Goal: Transaction & Acquisition: Obtain resource

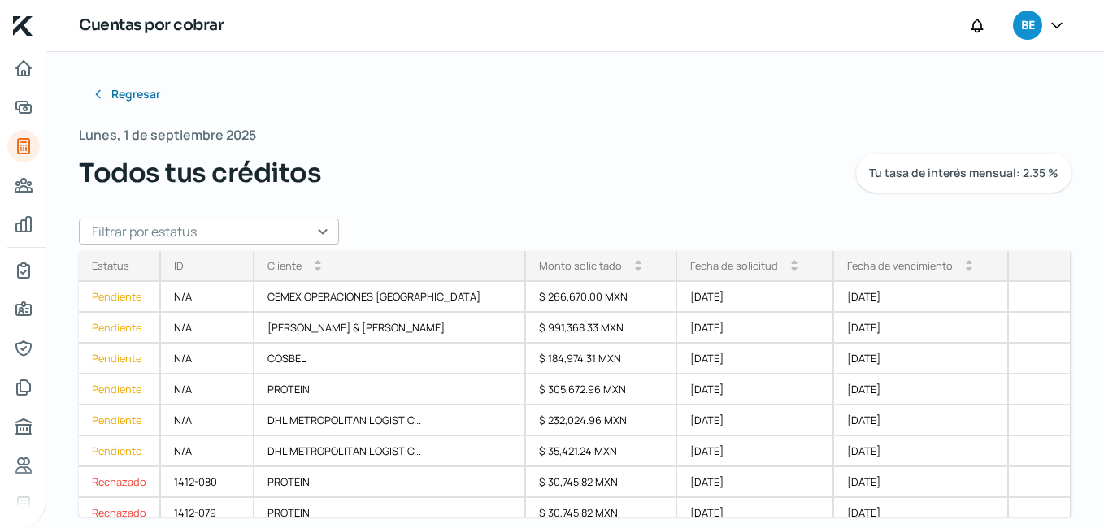
click at [909, 5] on div "Cuentas por cobrar BE" at bounding box center [574, 26] width 1057 height 52
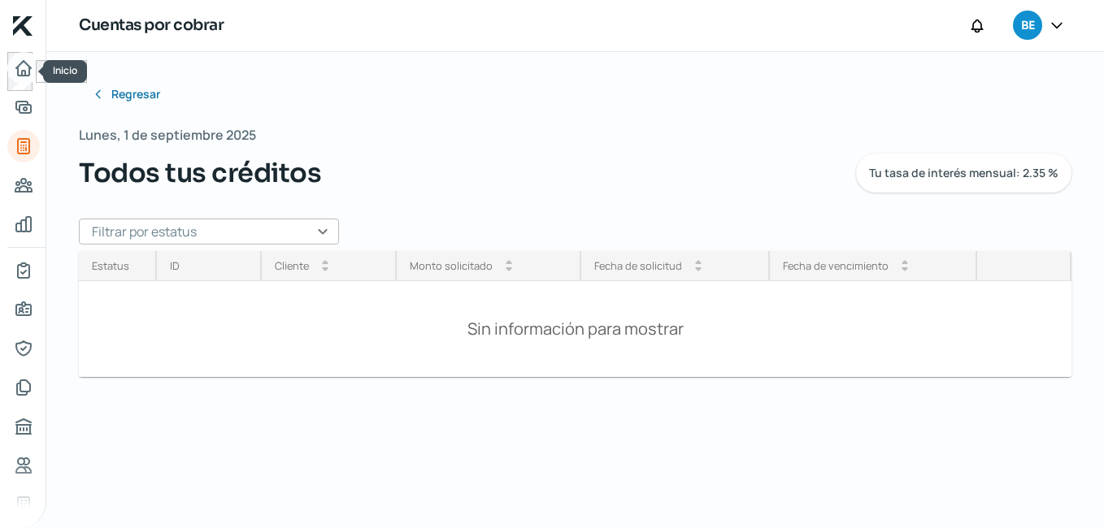
click at [24, 71] on icon "Inicio" at bounding box center [23, 68] width 15 height 15
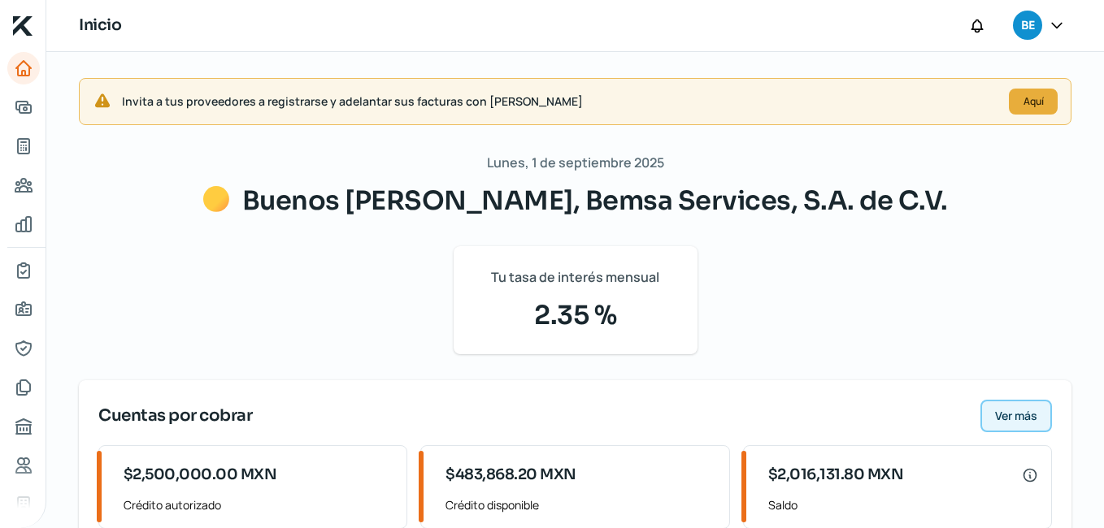
click at [1010, 415] on span "Ver más" at bounding box center [1016, 415] width 42 height 11
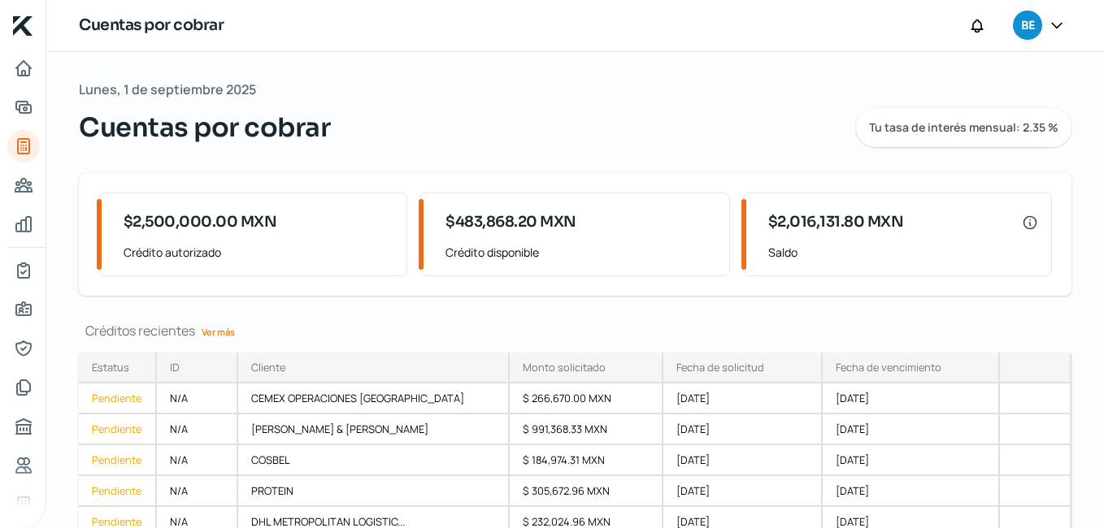
scroll to position [75, 0]
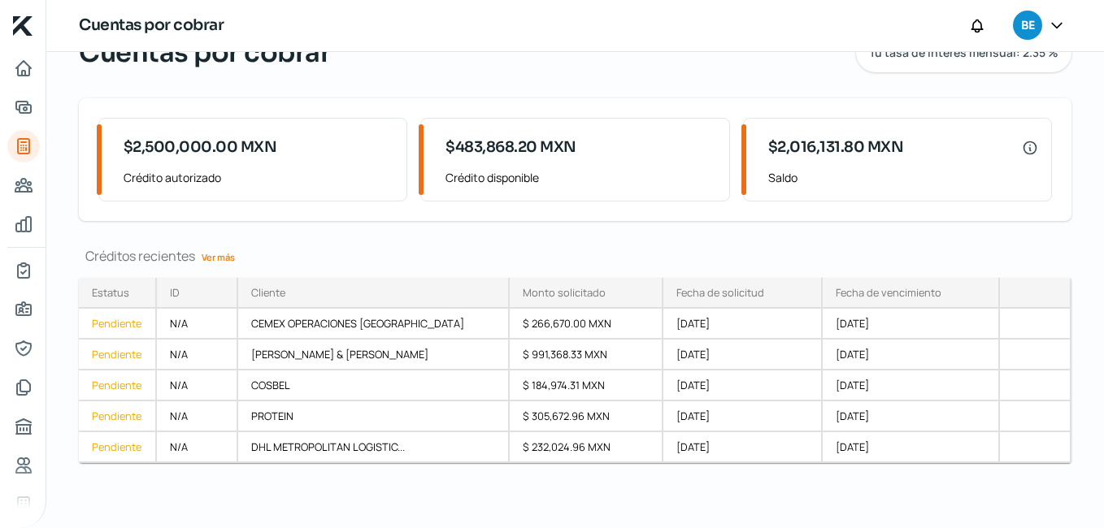
click at [218, 258] on link "Ver más" at bounding box center [218, 257] width 46 height 25
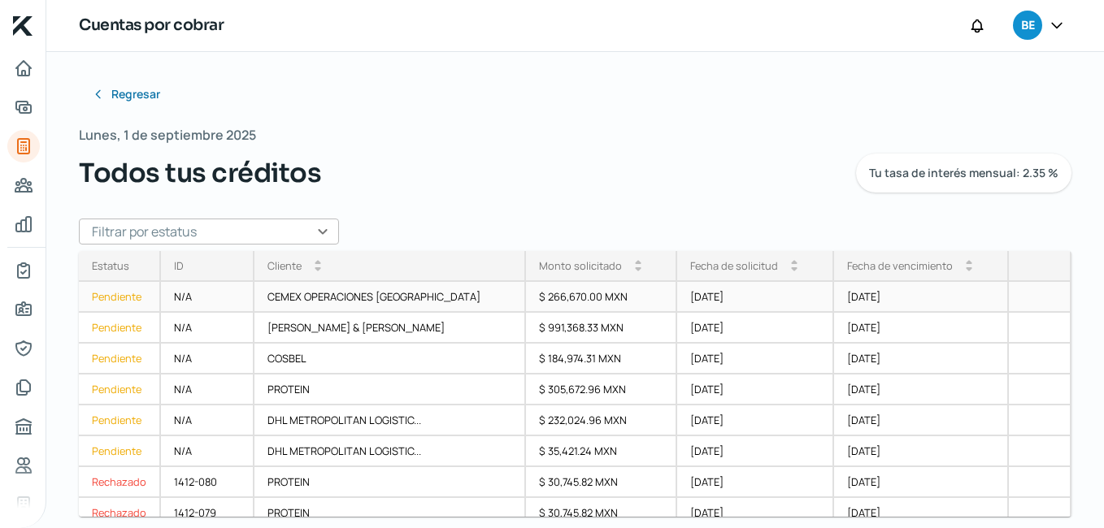
click at [113, 297] on div "Pendiente" at bounding box center [120, 297] width 82 height 31
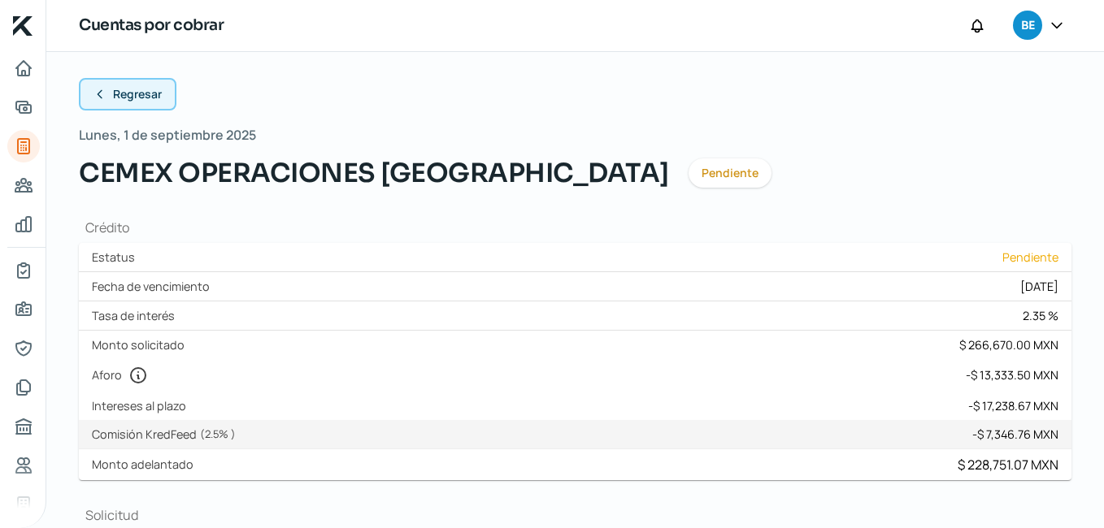
click at [95, 90] on icon at bounding box center [99, 94] width 13 height 13
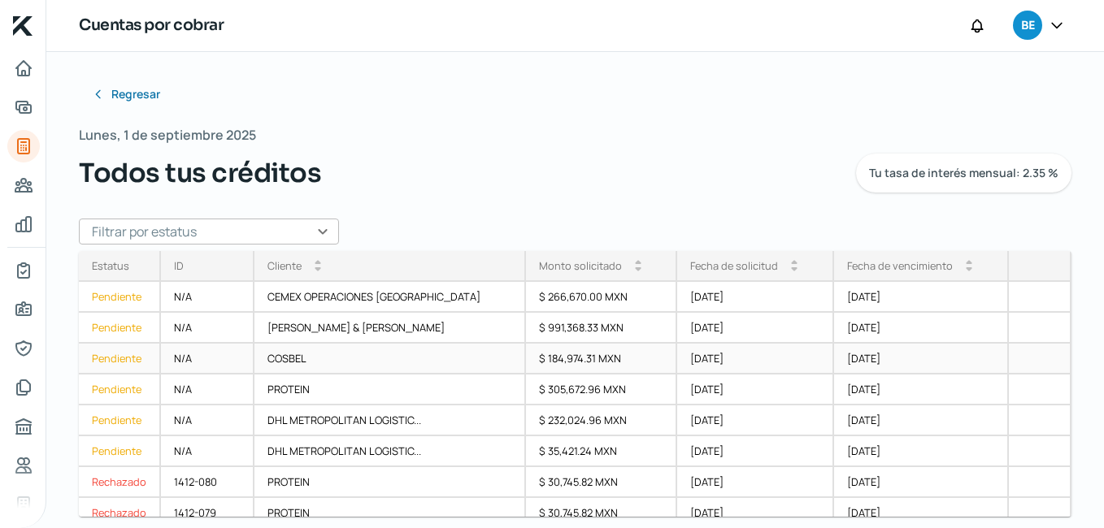
click at [111, 355] on div "Pendiente" at bounding box center [120, 359] width 82 height 31
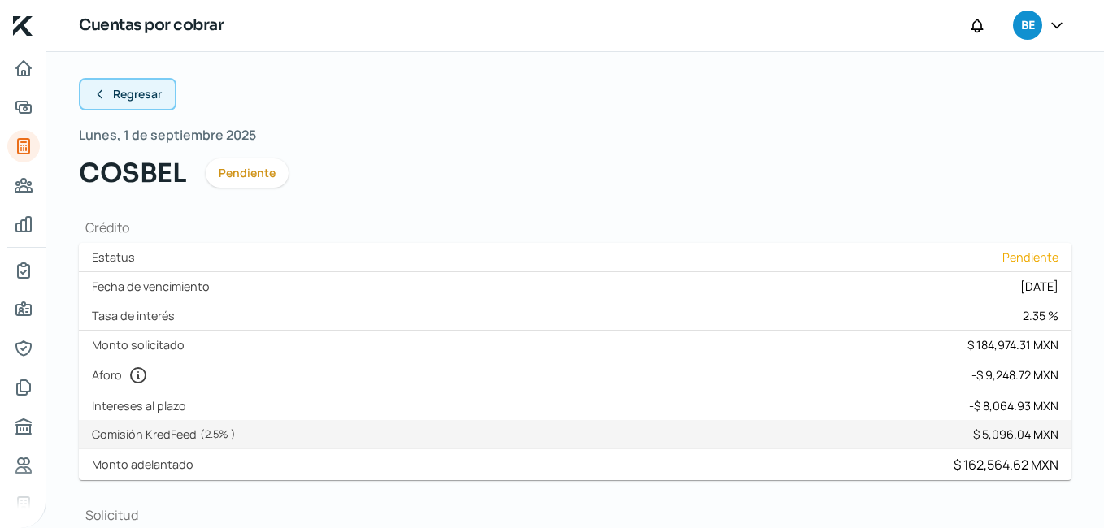
click at [106, 91] on button "Regresar" at bounding box center [128, 94] width 98 height 33
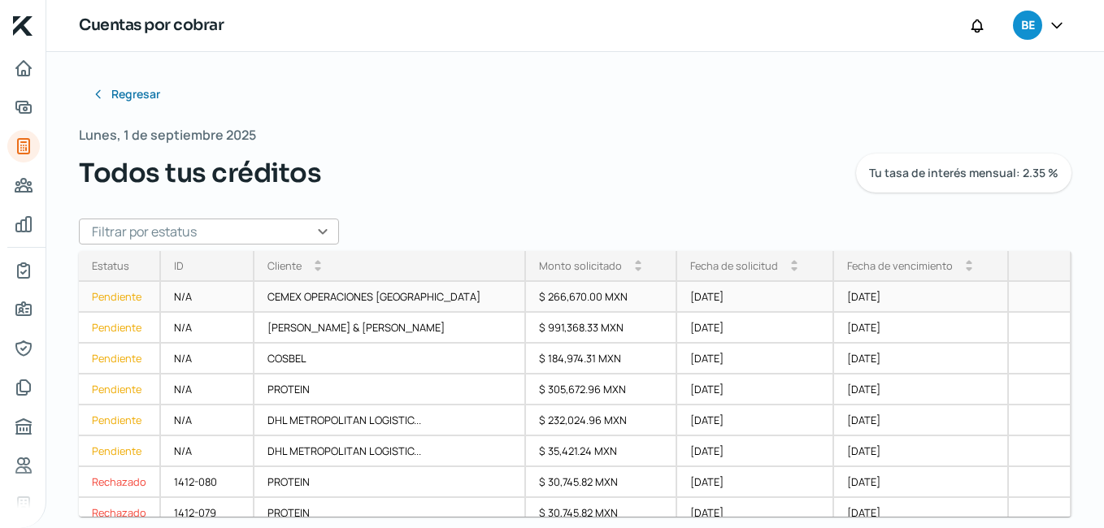
click at [111, 302] on div "Pendiente" at bounding box center [120, 297] width 82 height 31
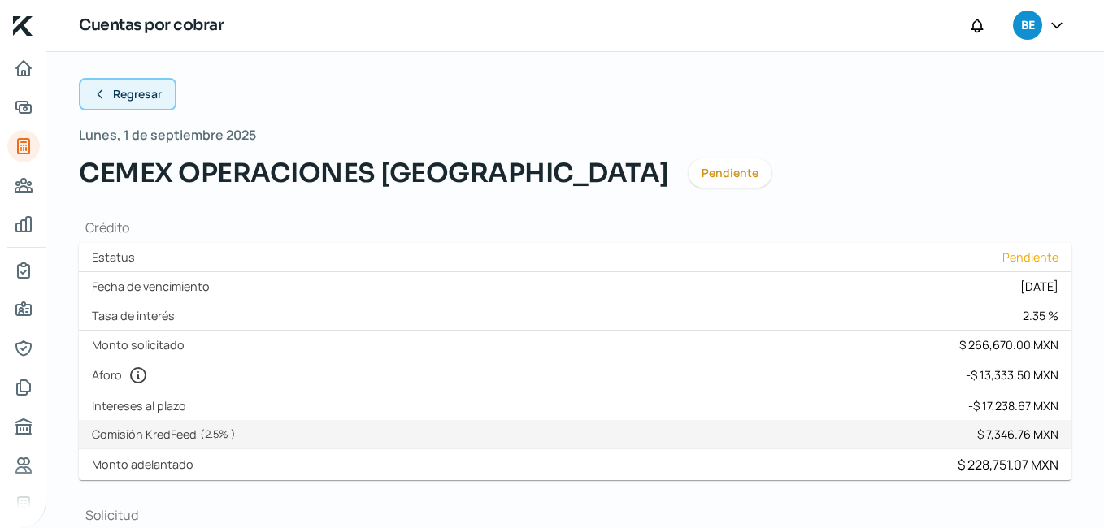
click at [102, 92] on icon at bounding box center [99, 94] width 13 height 13
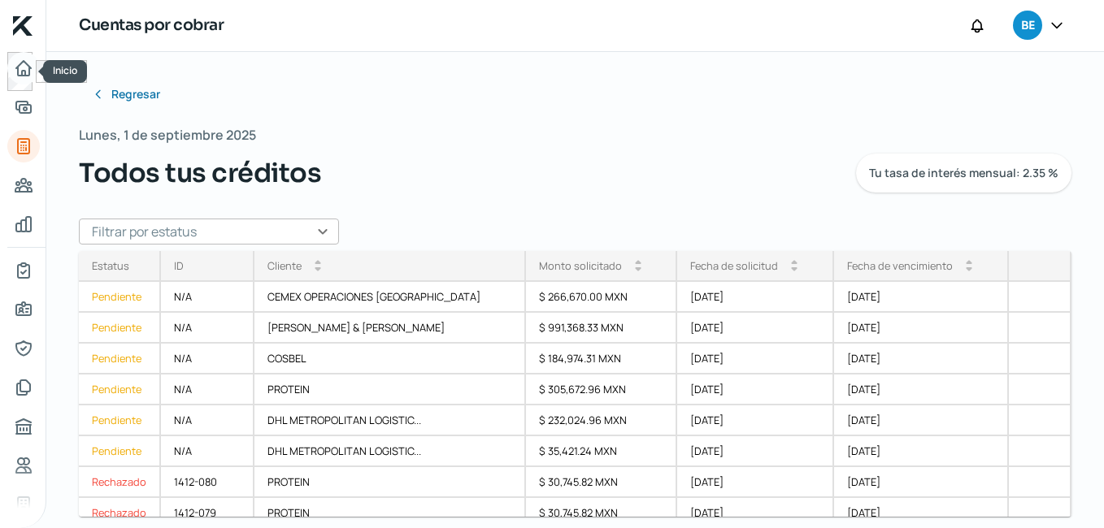
click at [22, 72] on icon "Inicio" at bounding box center [23, 68] width 15 height 15
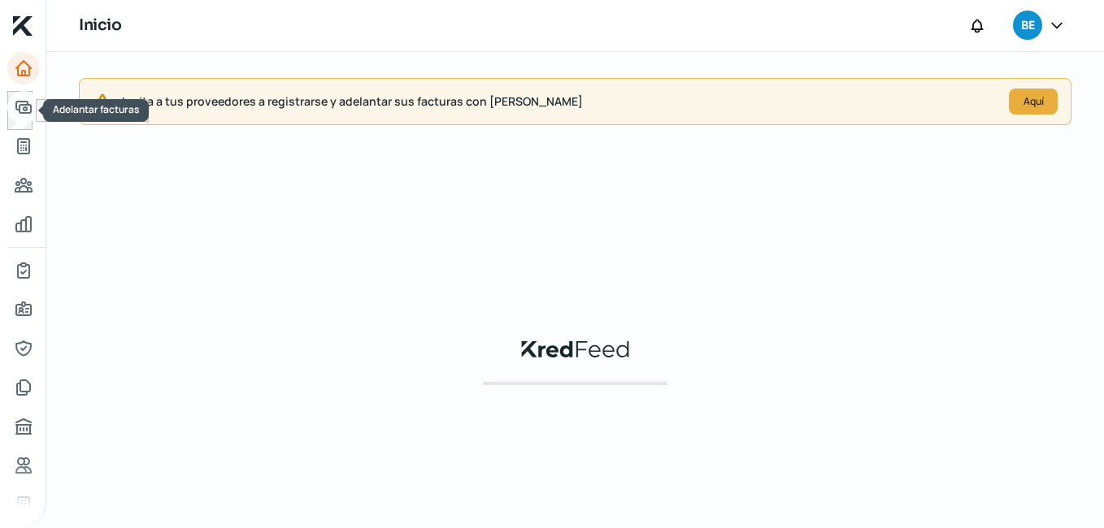
click at [28, 111] on icon "Adelantar facturas" at bounding box center [24, 108] width 20 height 20
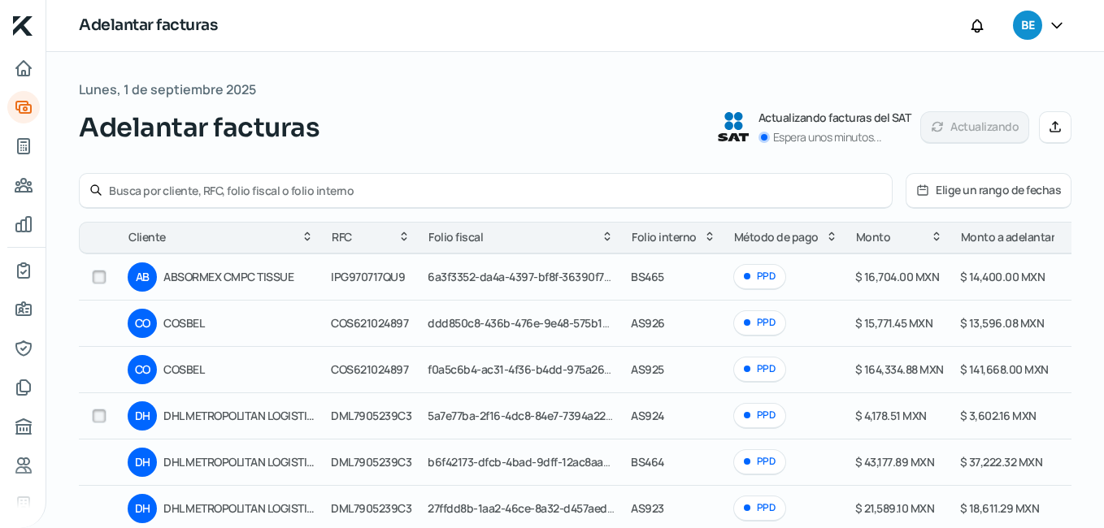
click at [196, 187] on input "text" at bounding box center [495, 190] width 773 height 15
click at [90, 193] on icon at bounding box center [95, 190] width 13 height 13
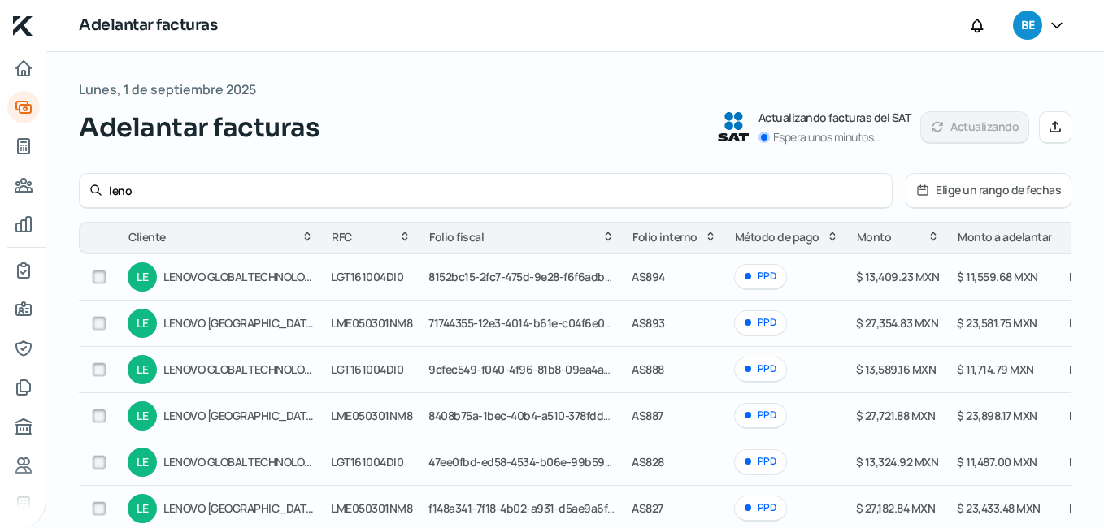
click at [819, 286] on td "PPD" at bounding box center [787, 277] width 122 height 46
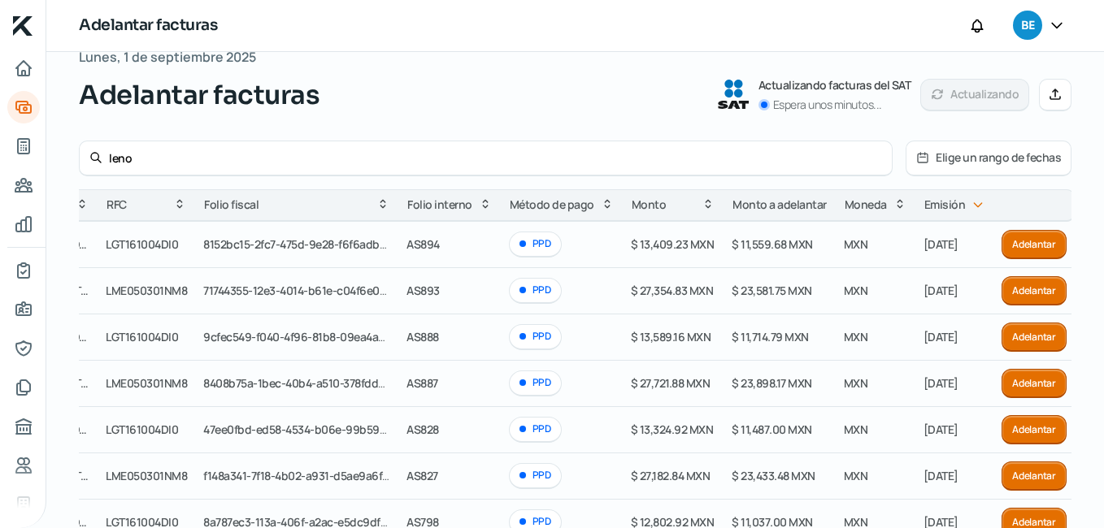
scroll to position [65, 0]
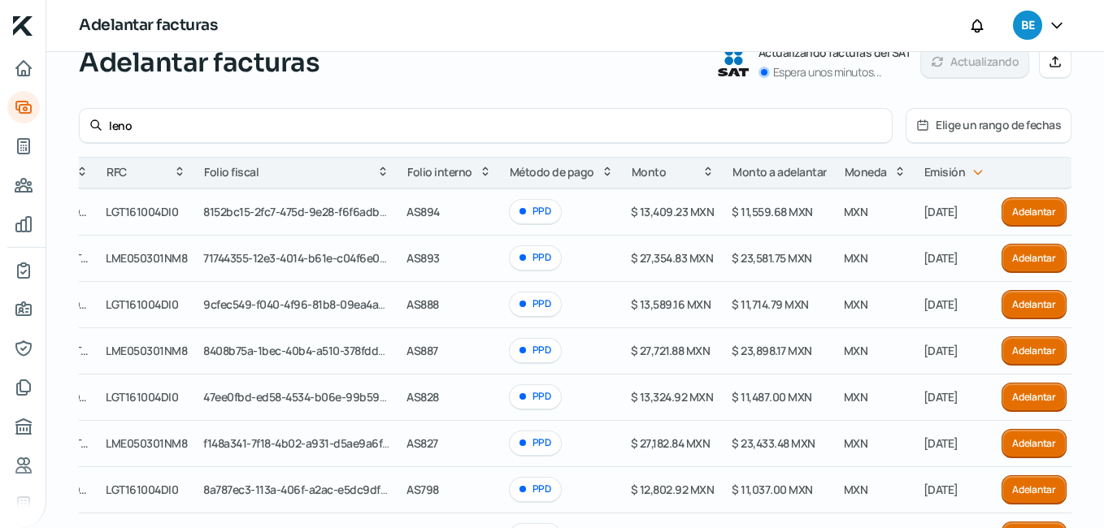
click at [97, 124] on icon at bounding box center [95, 125] width 13 height 13
click at [143, 129] on input "leno" at bounding box center [495, 125] width 773 height 15
type input "l"
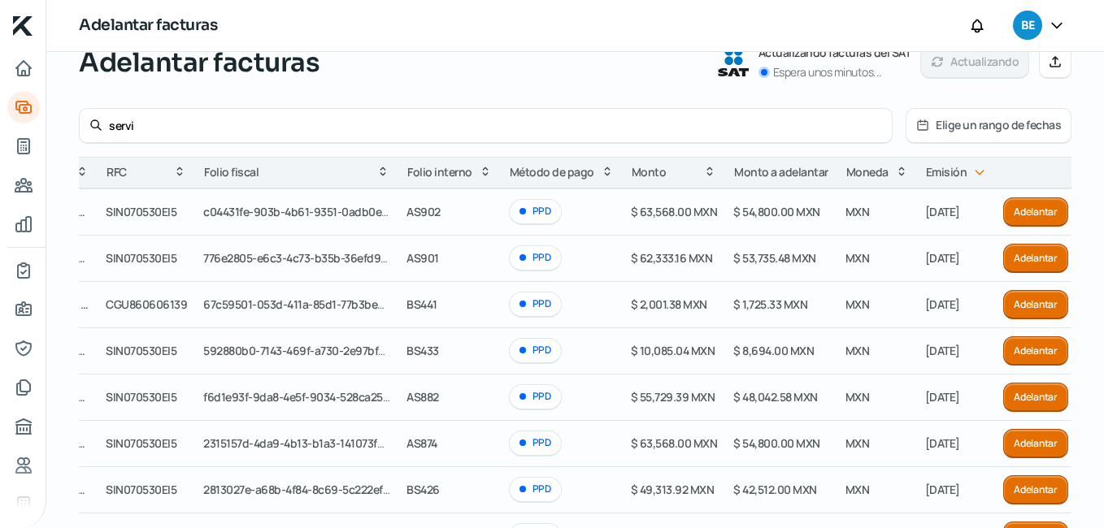
type input "servi"
click at [93, 121] on icon at bounding box center [96, 125] width 10 height 10
click at [148, 221] on td "SIN070530EI5" at bounding box center [147, 212] width 98 height 46
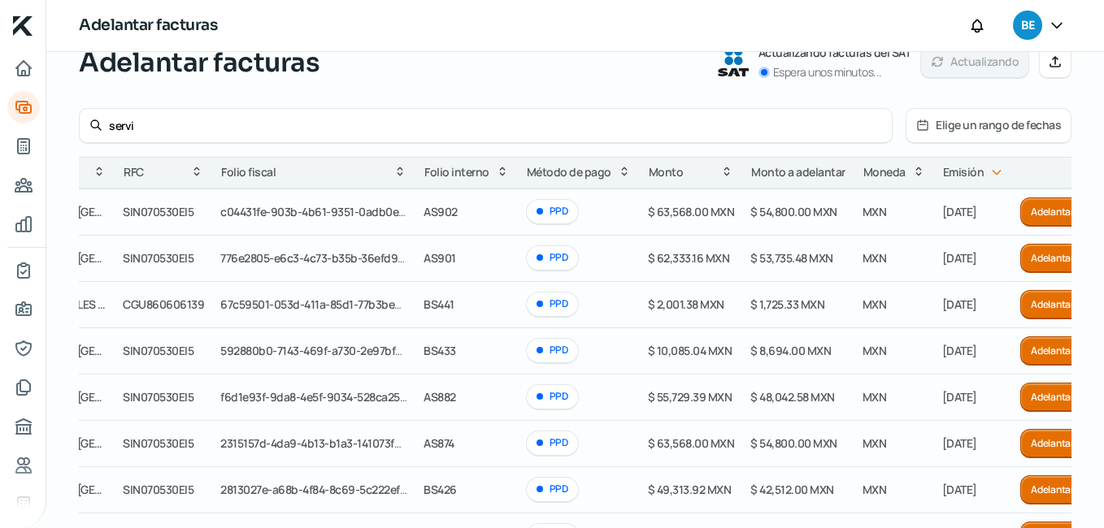
scroll to position [0, 226]
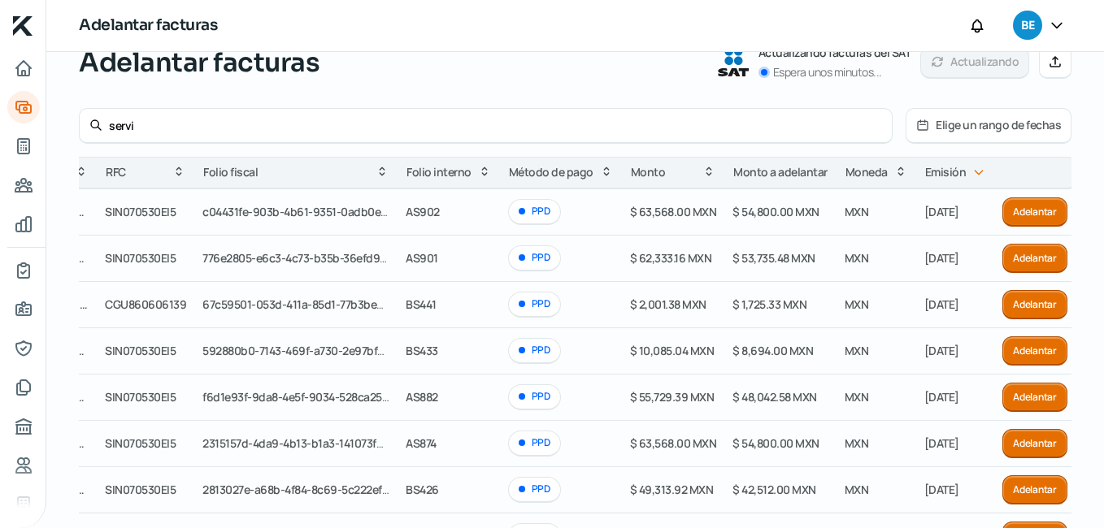
click at [1024, 213] on button "Adelantar" at bounding box center [1034, 211] width 65 height 29
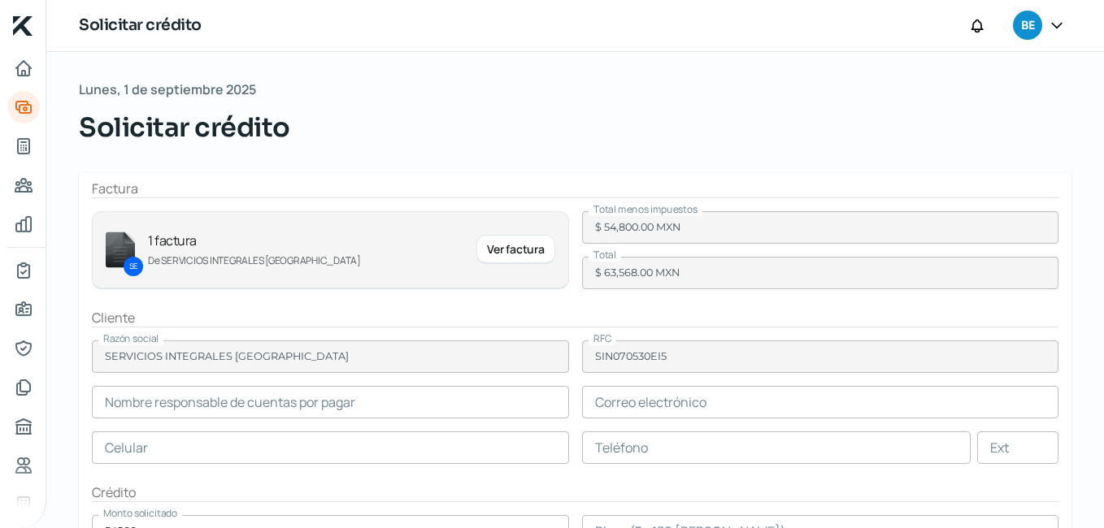
type input "Ana Laura Vazquez"
type input "c.avalun@ternium.com.mx"
type input "24 - 6458 - 8808"
type input "81 - 8865 - 5684"
type input "85696"
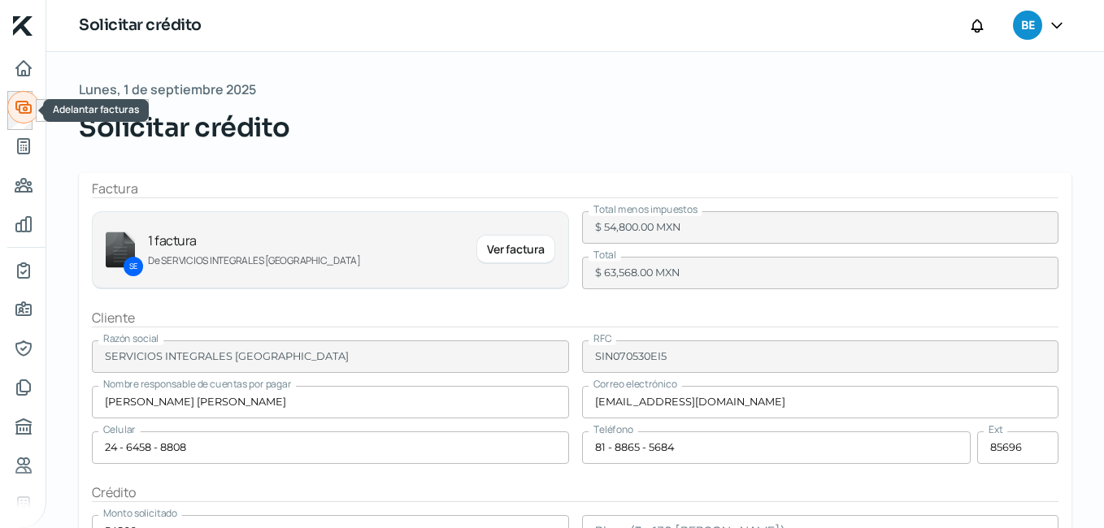
click at [20, 105] on icon "Adelantar facturas" at bounding box center [23, 107] width 15 height 11
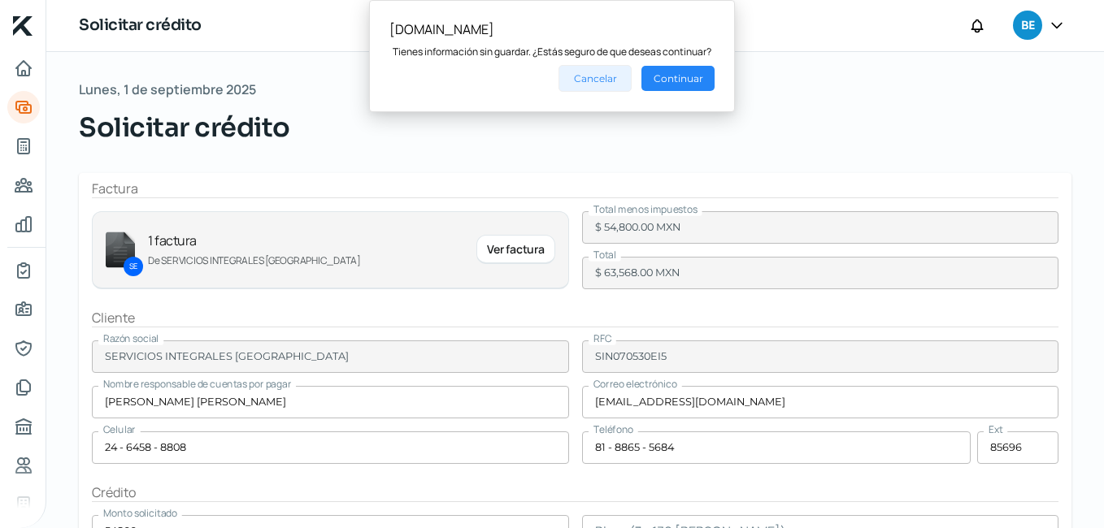
click at [591, 82] on button "Cancelar" at bounding box center [594, 78] width 73 height 27
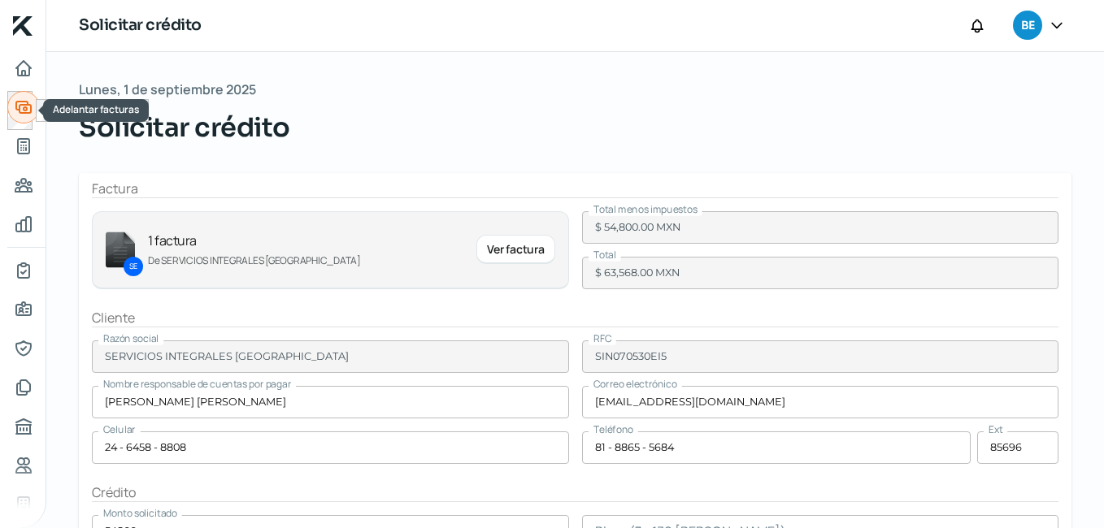
click at [28, 106] on icon "Adelantar facturas" at bounding box center [24, 108] width 20 height 20
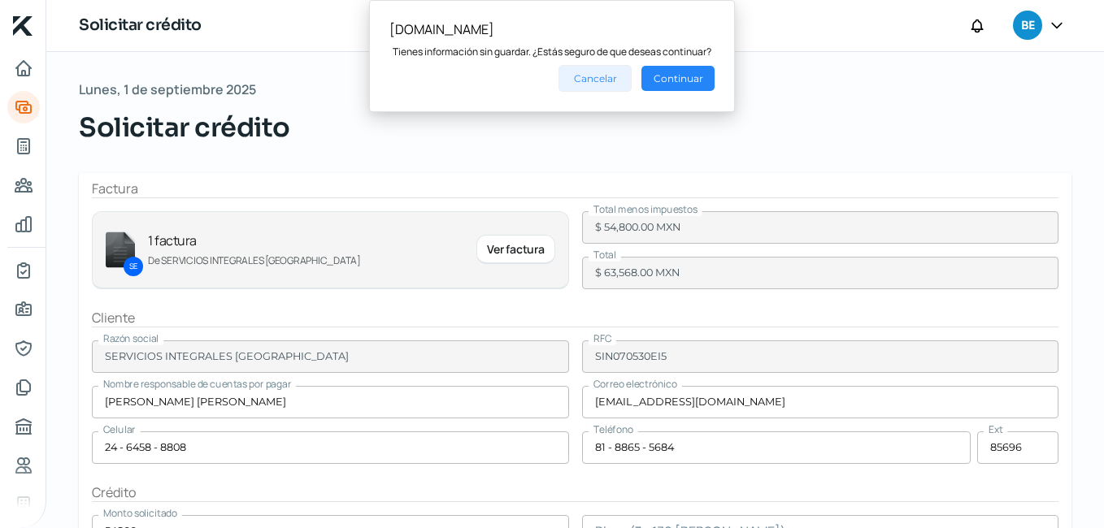
click at [604, 79] on button "Cancelar" at bounding box center [594, 78] width 73 height 27
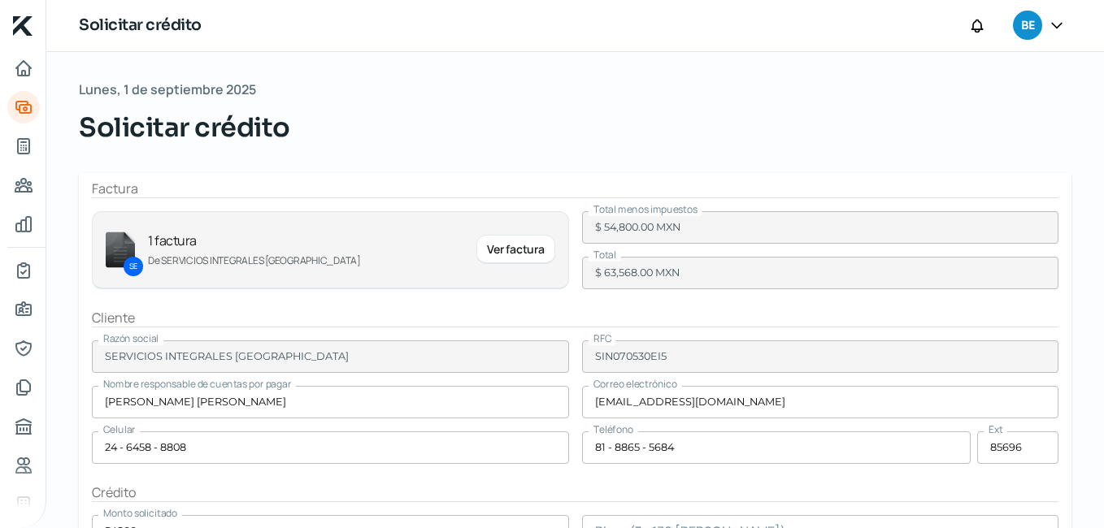
click at [515, 249] on div "Ver factura" at bounding box center [515, 249] width 78 height 29
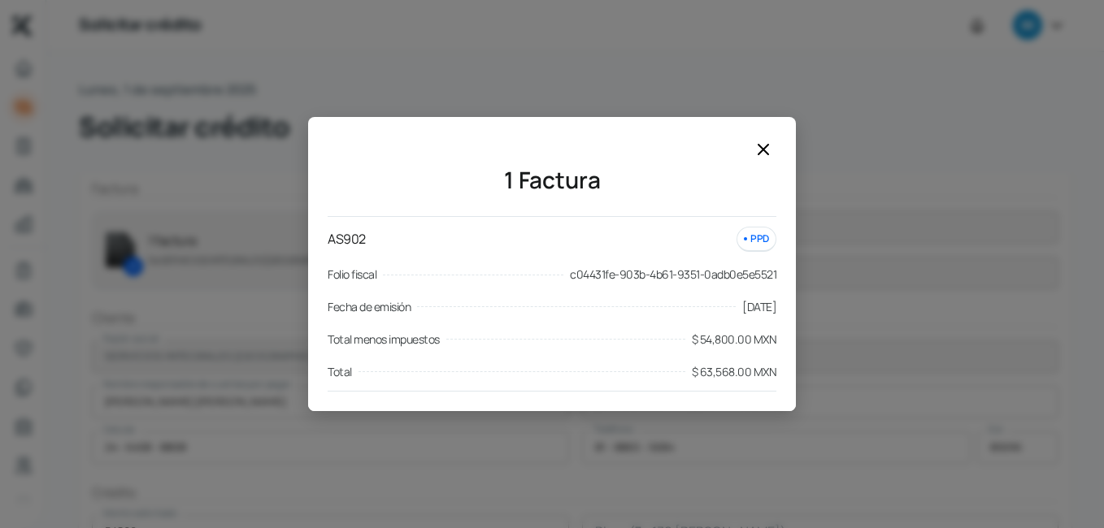
click at [760, 145] on icon at bounding box center [763, 150] width 20 height 20
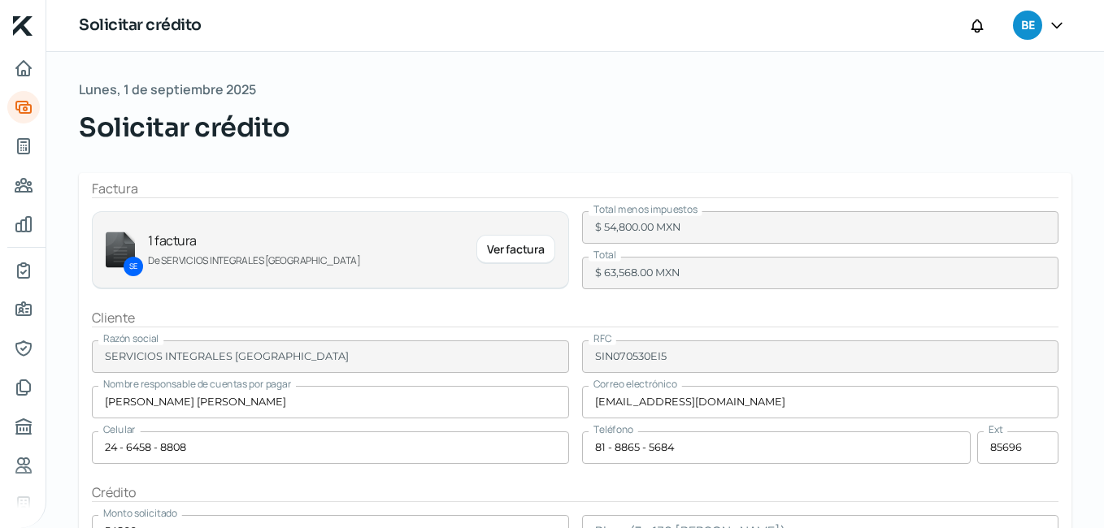
scroll to position [296, 0]
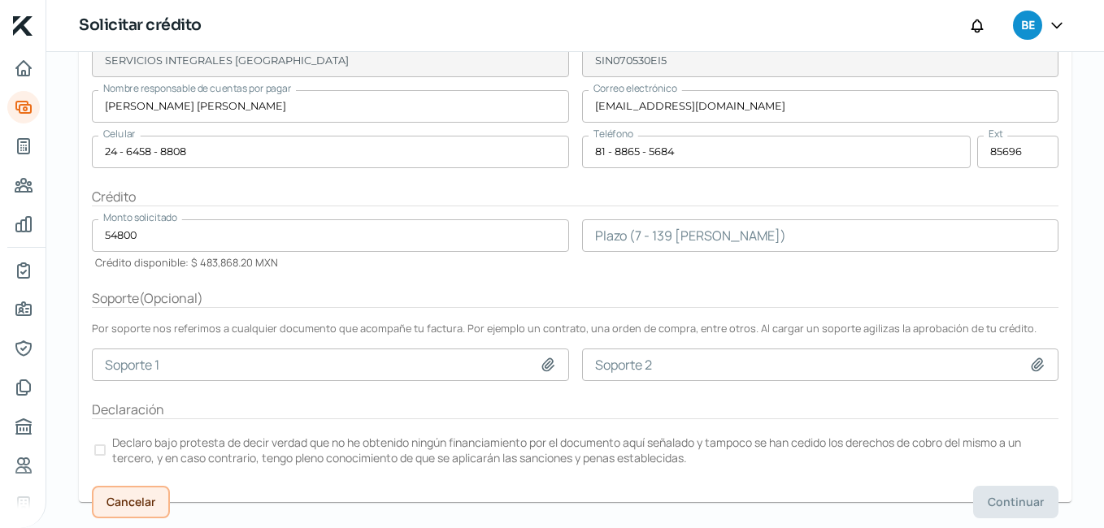
click at [116, 497] on span "Cancelar" at bounding box center [130, 502] width 49 height 11
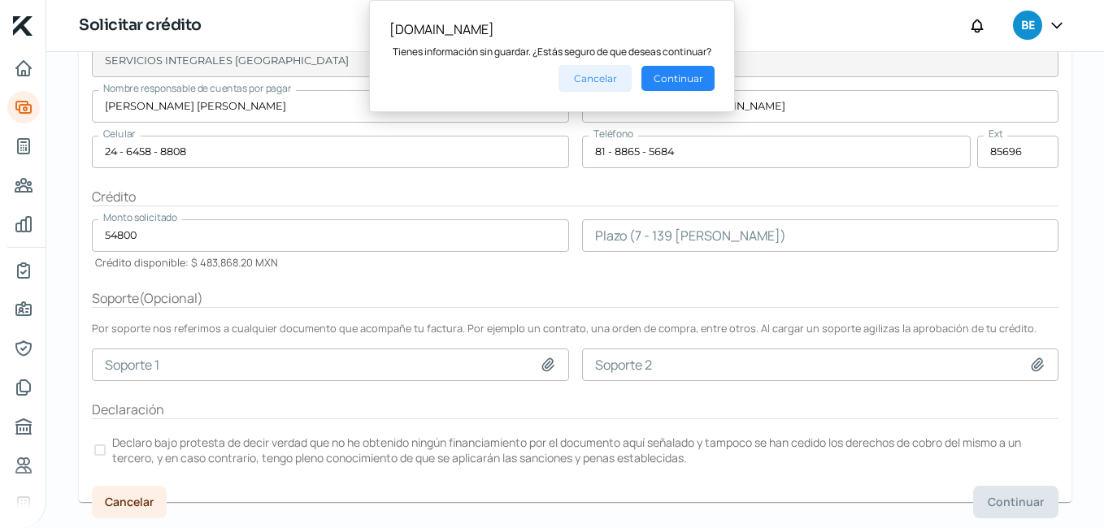
click at [605, 79] on button "Cancelar" at bounding box center [594, 78] width 73 height 27
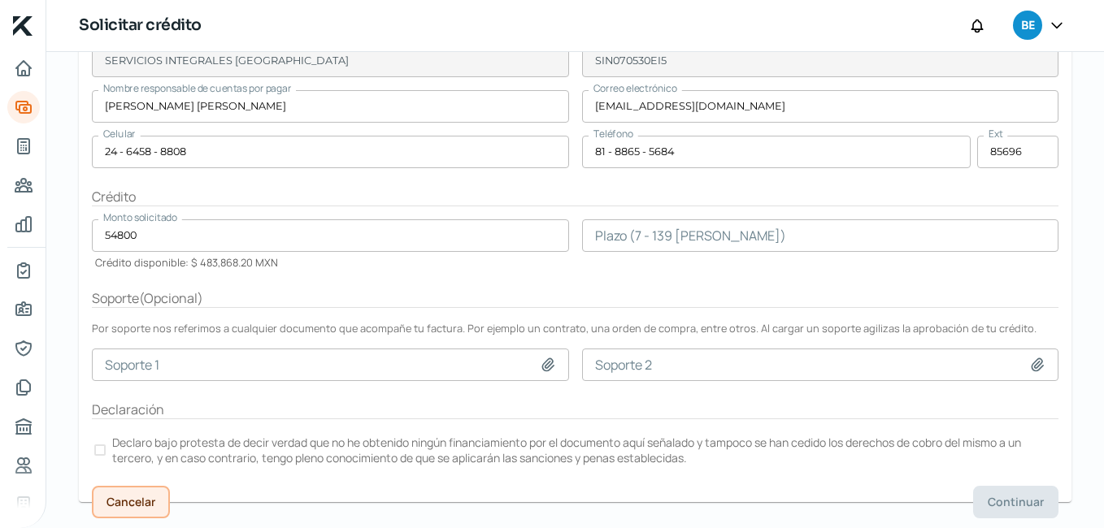
click at [116, 500] on span "Cancelar" at bounding box center [130, 502] width 49 height 11
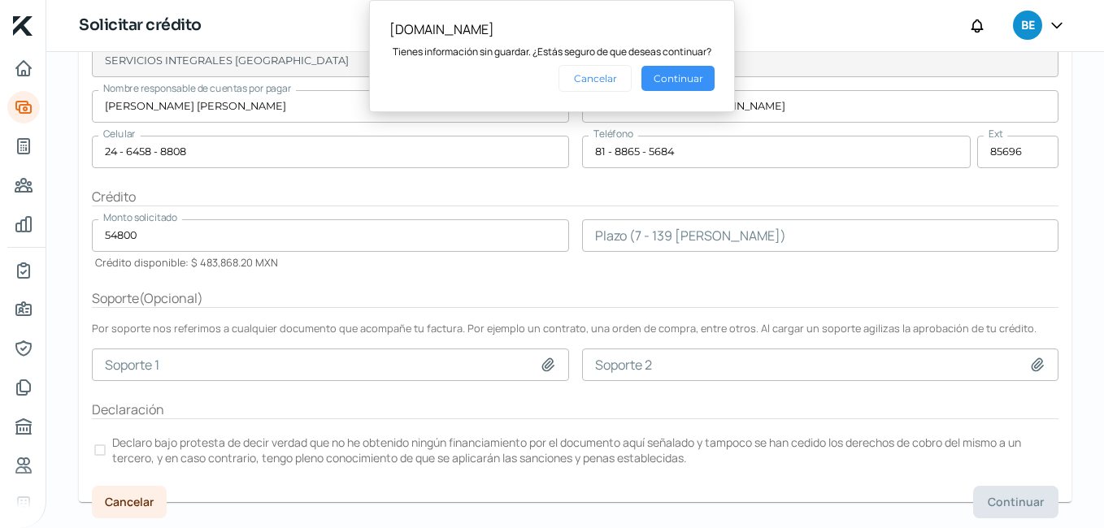
click at [653, 73] on button "Continuar" at bounding box center [677, 78] width 73 height 25
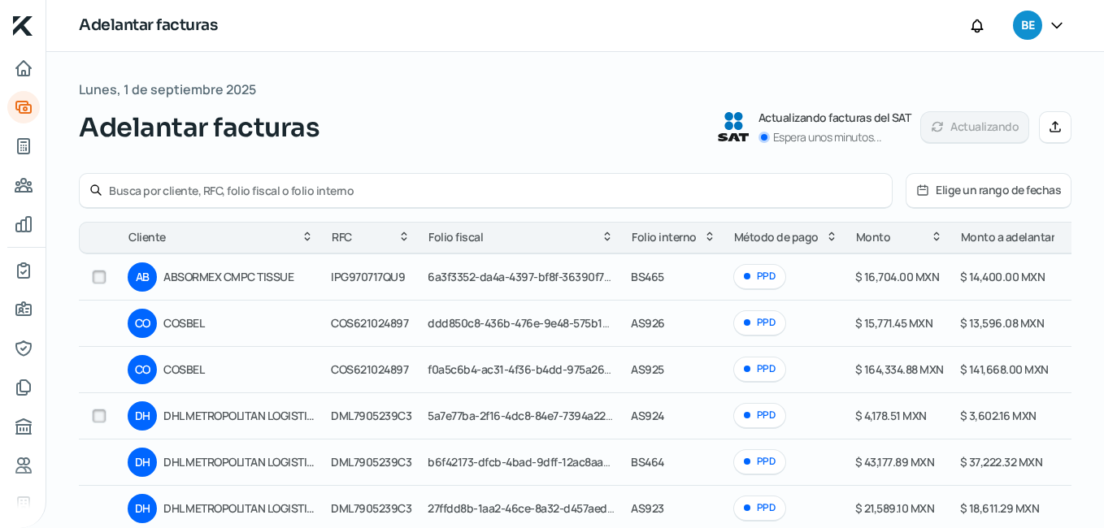
click at [167, 186] on input "text" at bounding box center [495, 190] width 773 height 15
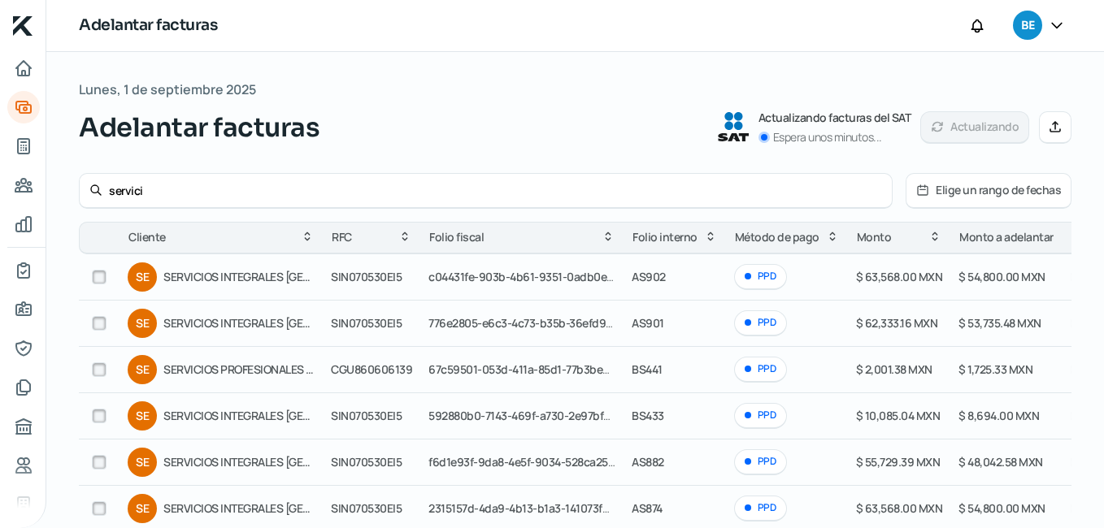
type input "servici"
click at [102, 276] on input "checkbox" at bounding box center [99, 277] width 15 height 15
checkbox input "true"
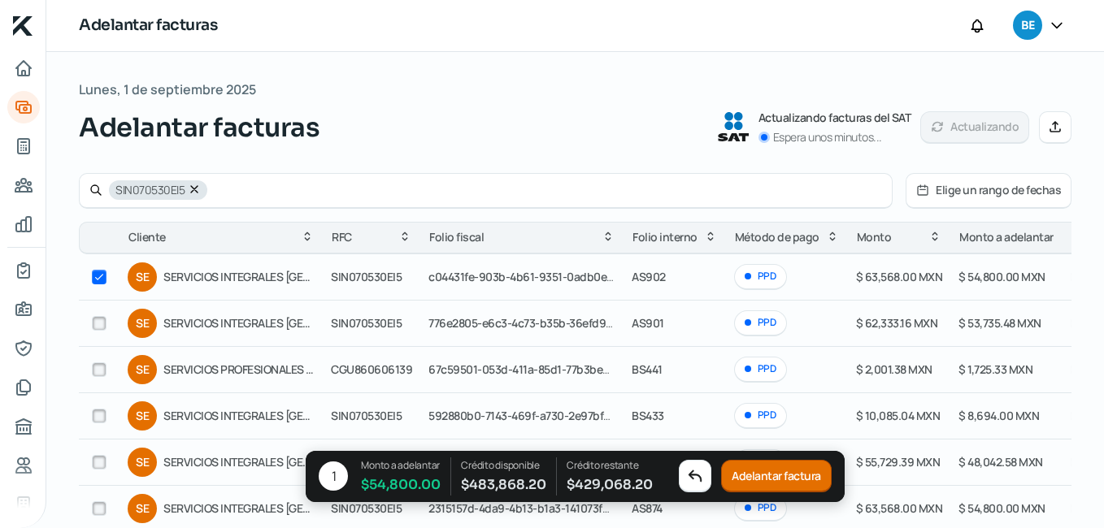
click at [100, 325] on input "checkbox" at bounding box center [99, 323] width 15 height 15
checkbox input "true"
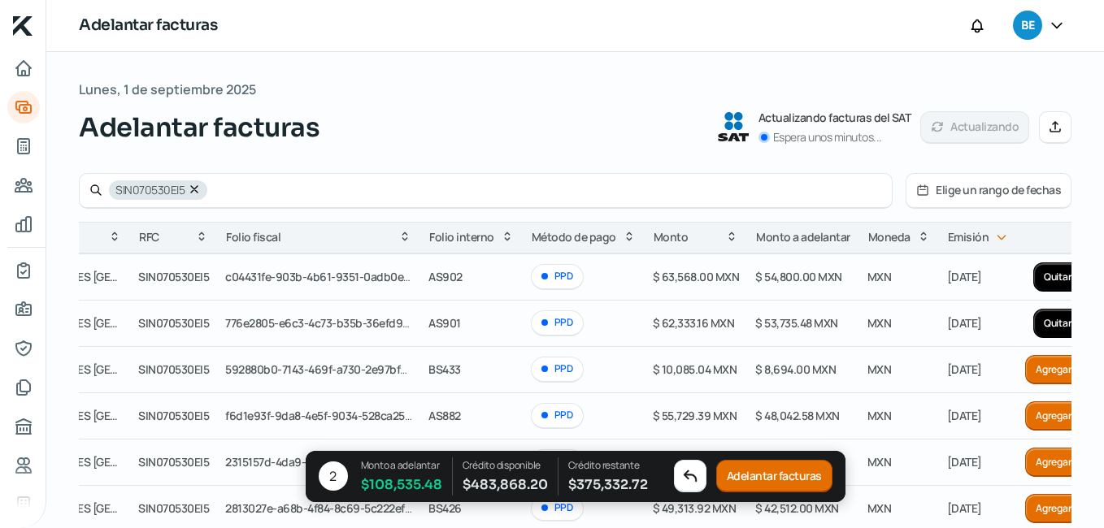
scroll to position [0, 207]
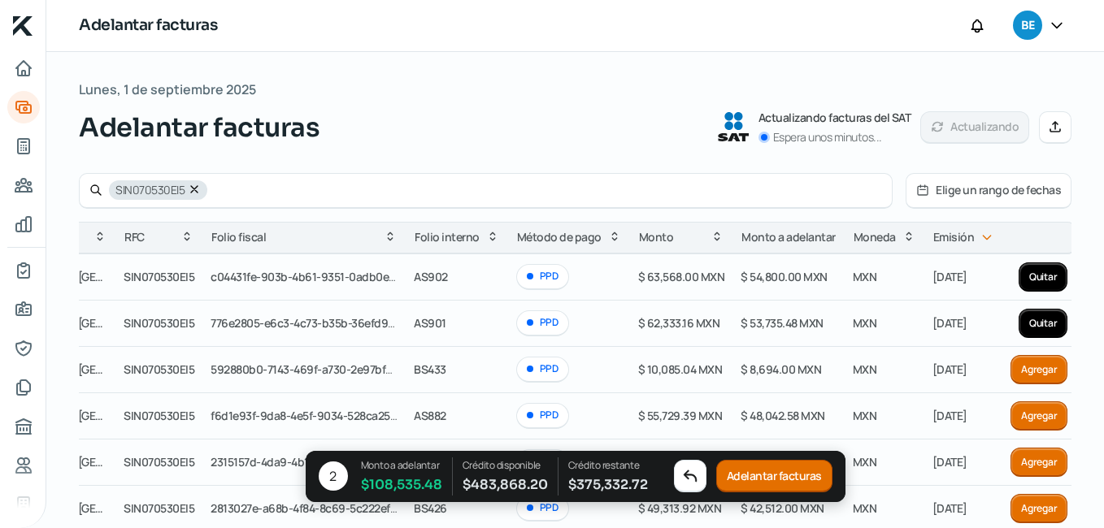
click at [774, 482] on button "Adelantar facturas" at bounding box center [774, 477] width 116 height 33
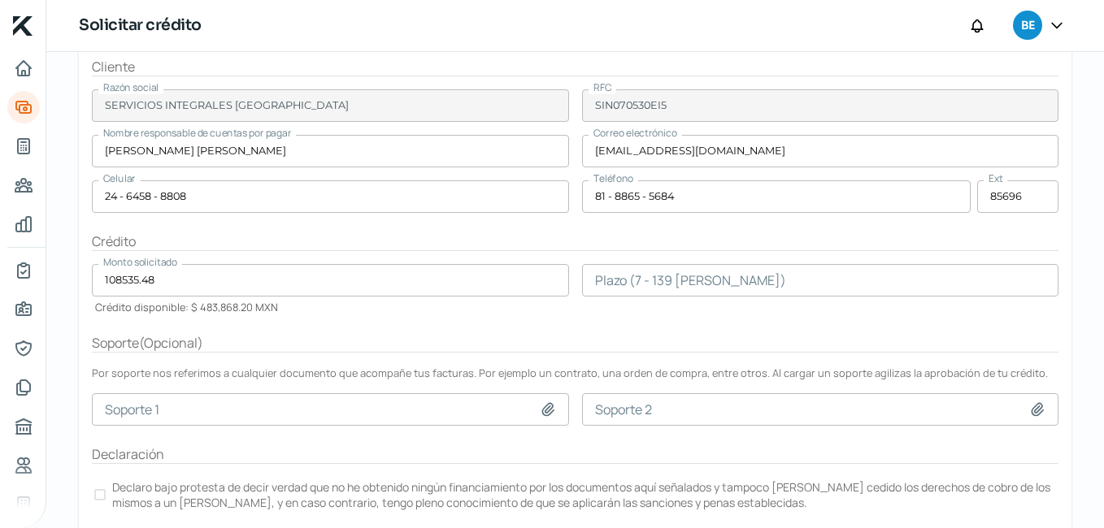
scroll to position [271, 0]
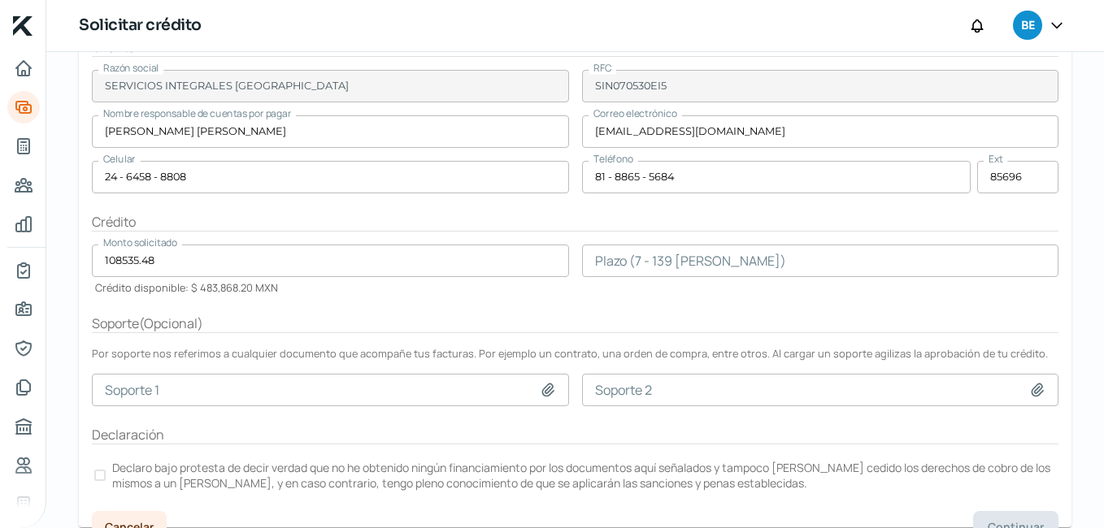
click at [629, 266] on input "number" at bounding box center [820, 261] width 477 height 33
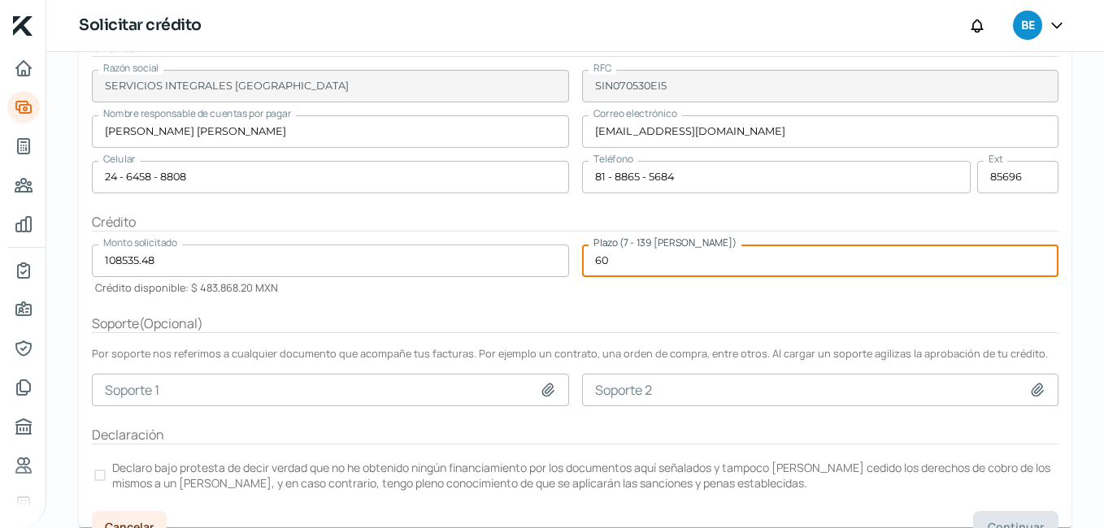
type input "60"
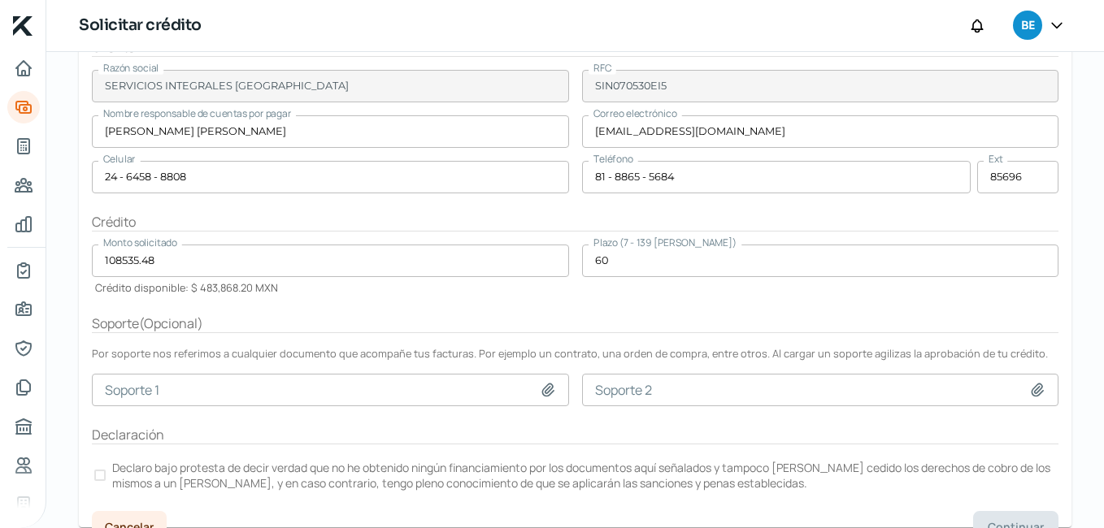
click at [542, 387] on icon at bounding box center [547, 390] width 11 height 12
type input "C:\fakepath\TERNIU01_CONTRATO TERNIUM AMBULANCIA Y SME 2024 (1) (1) (4).pdf"
type input "TERNIU01_CONTRATO TERNIUM AMBULANCIA Y SME 2024 (1) (1) (4).pdf"
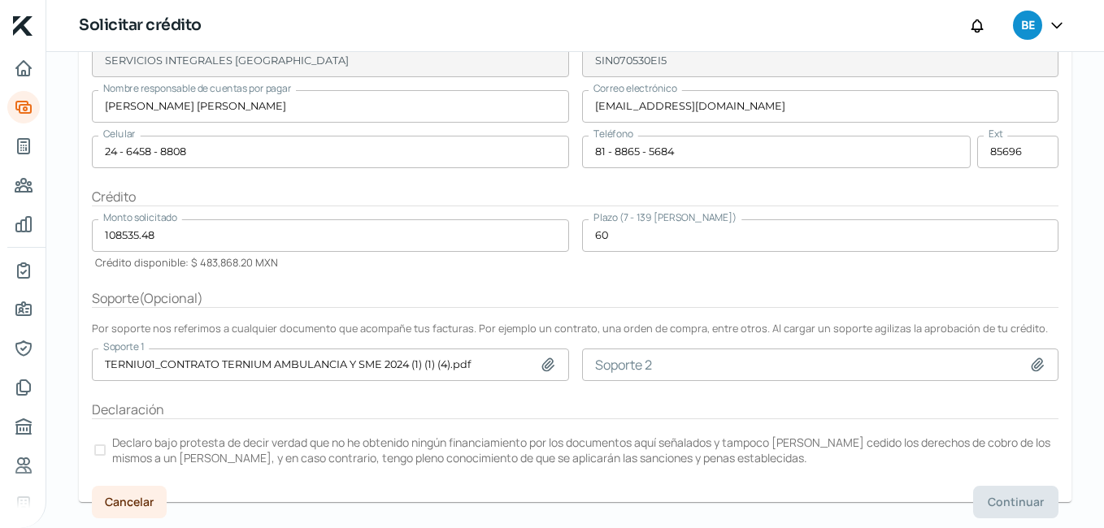
click at [104, 454] on div at bounding box center [99, 450] width 11 height 11
click at [1022, 504] on span "Continuar" at bounding box center [1015, 502] width 56 height 11
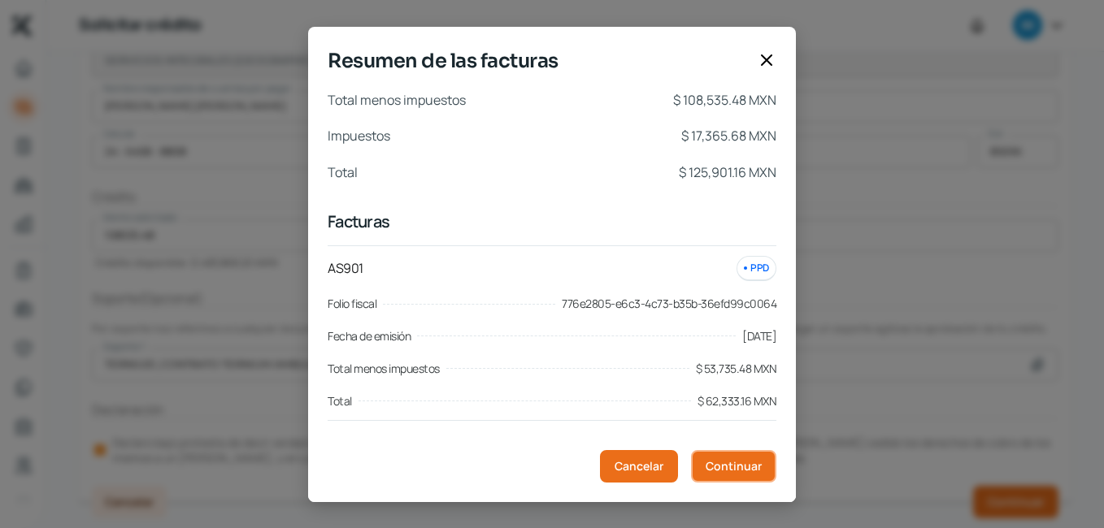
click at [736, 471] on span "Continuar" at bounding box center [733, 466] width 56 height 11
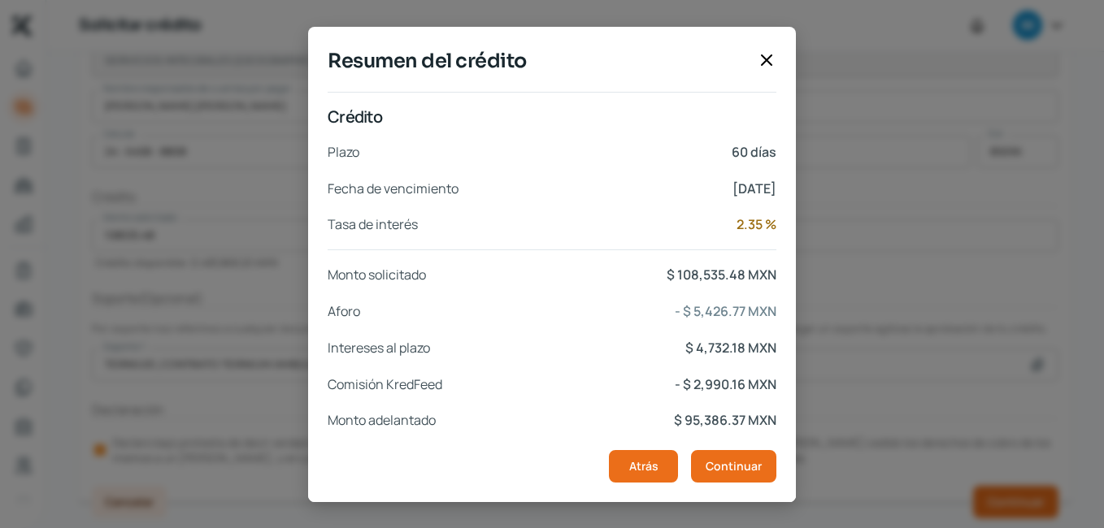
scroll to position [341, 0]
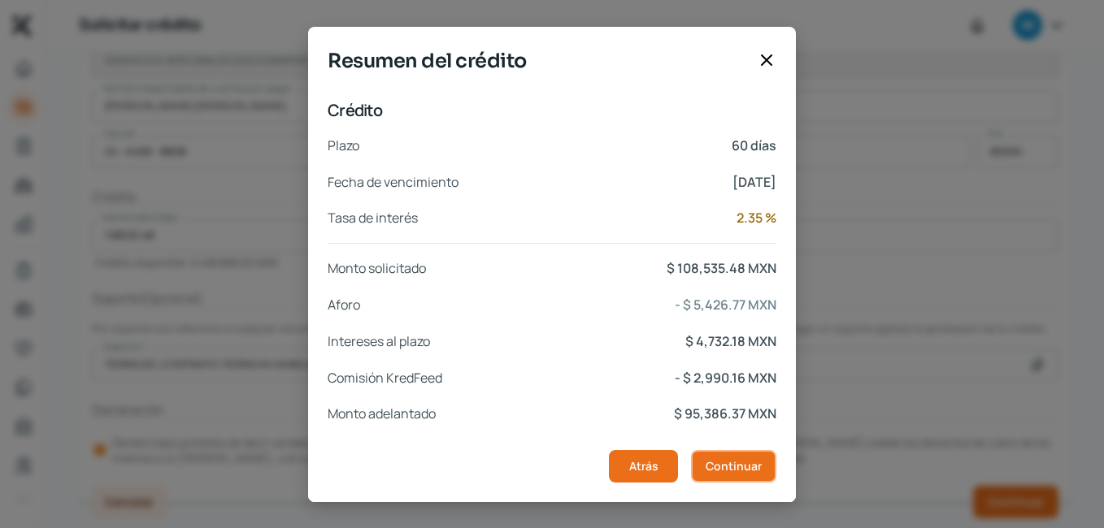
click at [719, 464] on span "Continuar" at bounding box center [733, 466] width 56 height 11
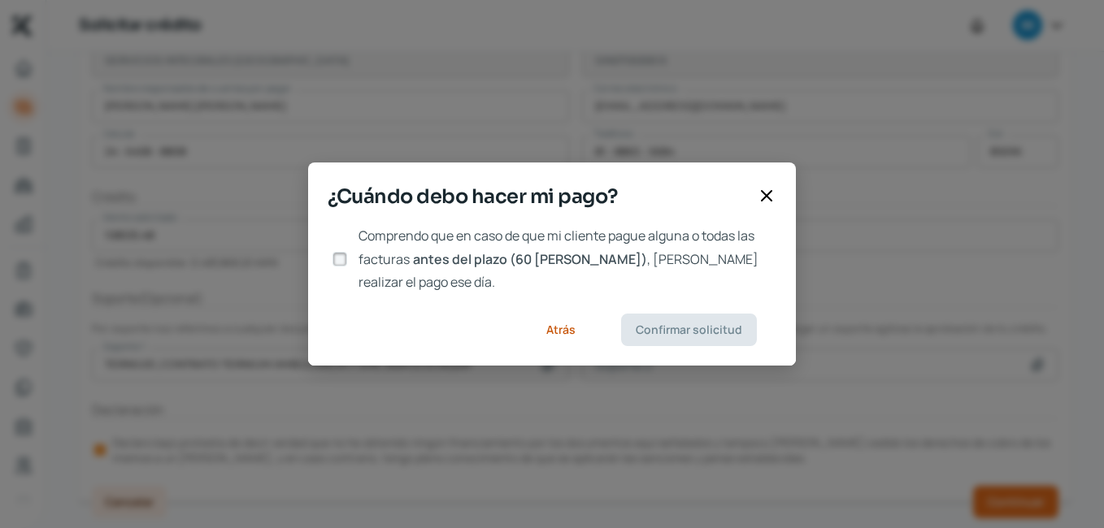
scroll to position [0, 0]
click at [344, 260] on input "Comprendo que en caso de que mi cliente pague alguna o todas las facturas antes…" at bounding box center [339, 259] width 15 height 15
checkbox input "true"
click at [649, 324] on span "Confirmar solicitud" at bounding box center [689, 329] width 106 height 11
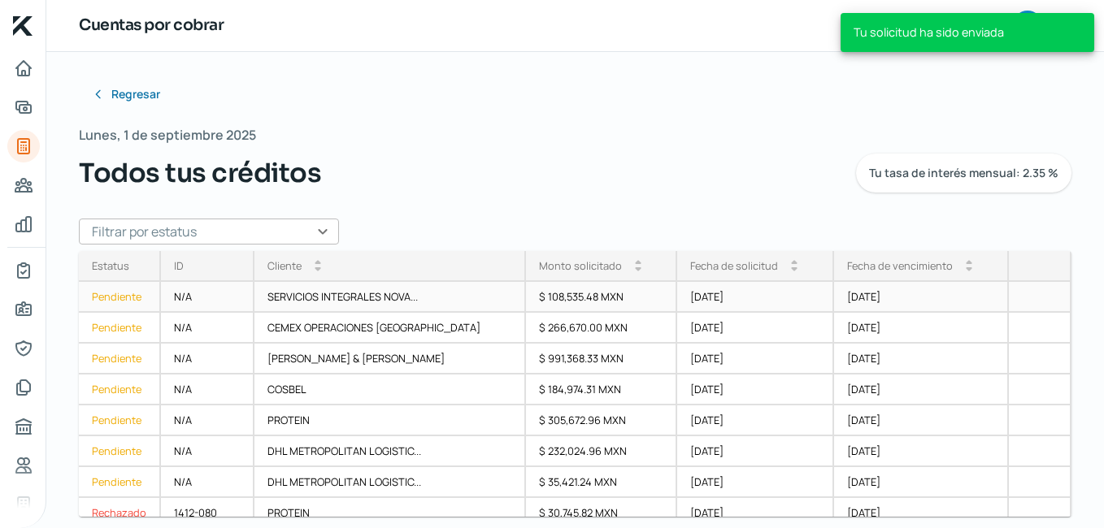
click at [108, 293] on div "Pendiente" at bounding box center [120, 297] width 82 height 31
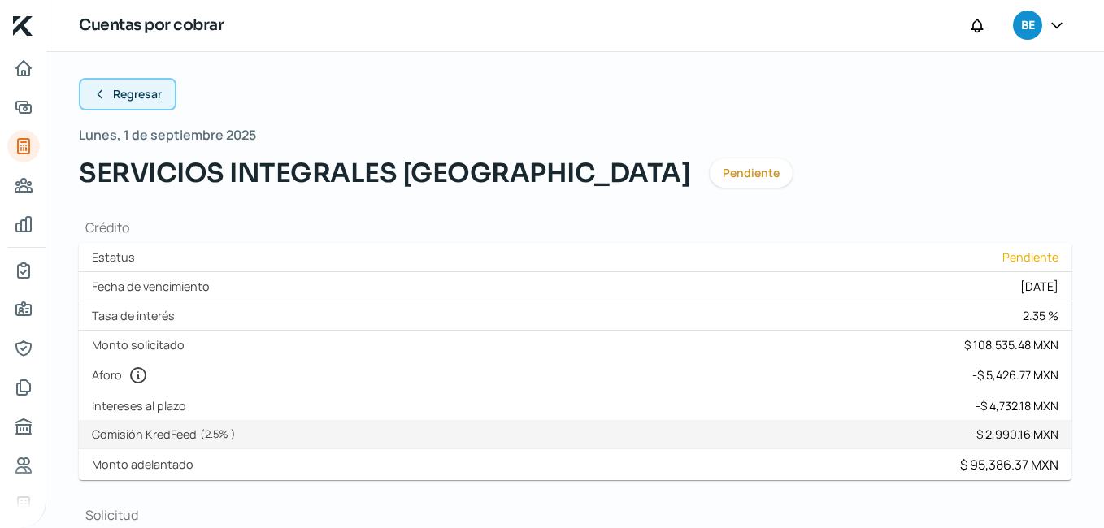
click at [105, 93] on button "Regresar" at bounding box center [128, 94] width 98 height 33
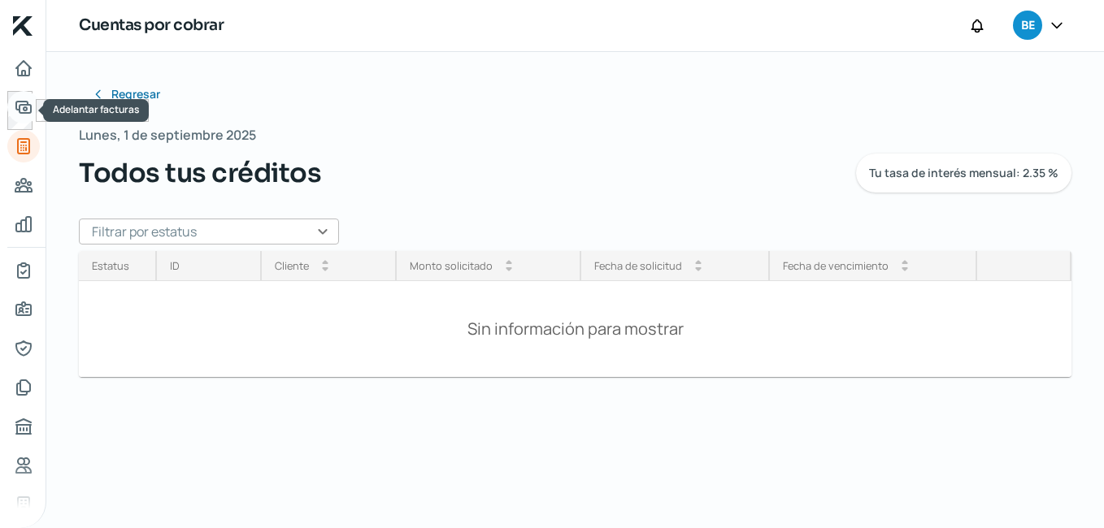
click at [18, 111] on icon "Adelantar facturas" at bounding box center [23, 107] width 15 height 11
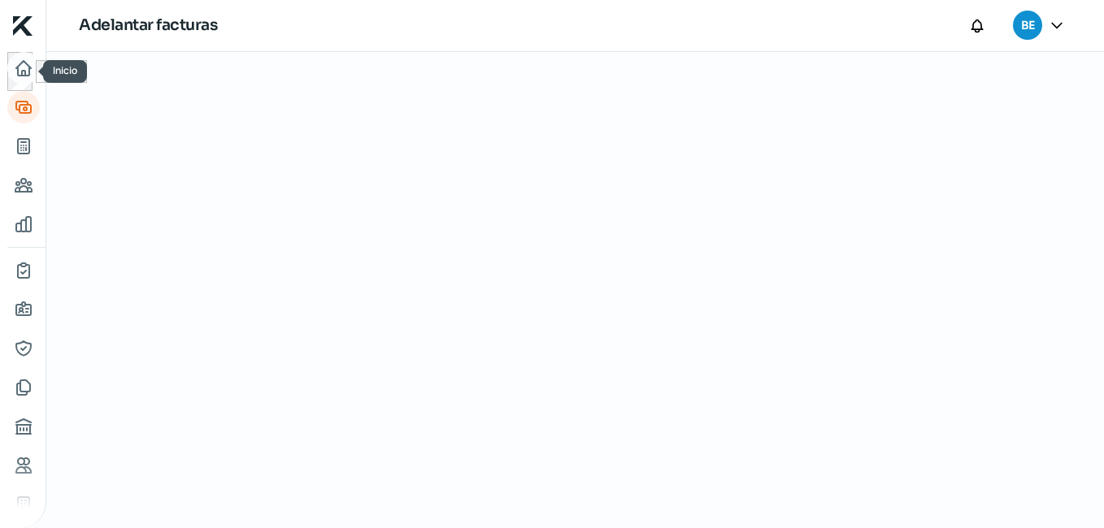
click at [16, 76] on icon "Inicio" at bounding box center [24, 69] width 20 height 20
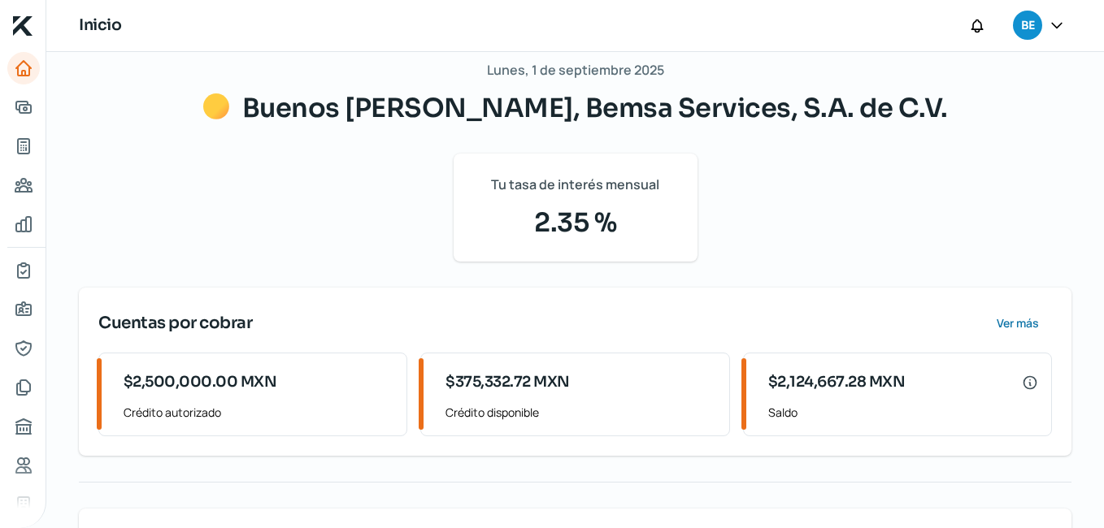
scroll to position [93, 0]
click at [1005, 328] on span "Ver más" at bounding box center [1016, 322] width 42 height 11
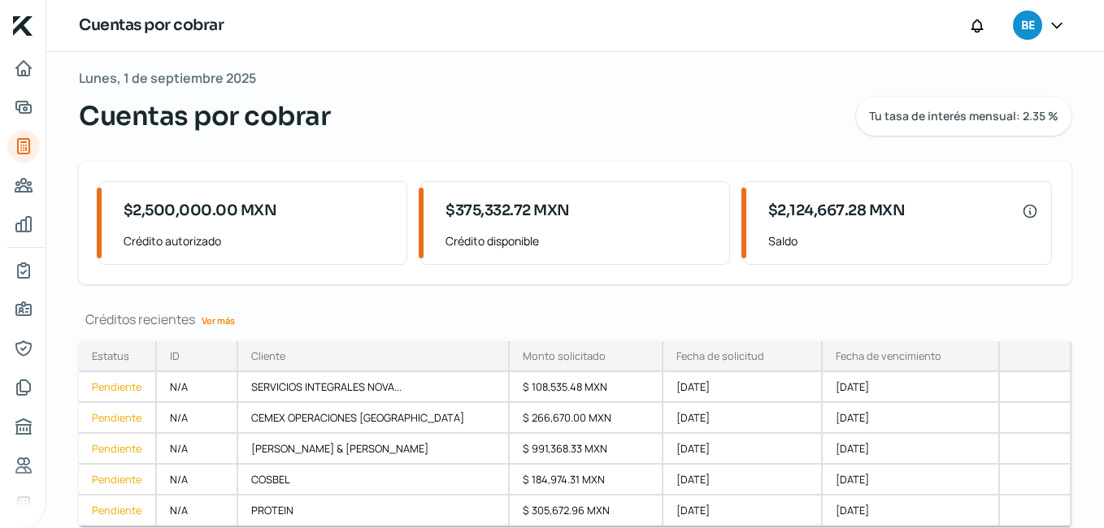
scroll to position [75, 0]
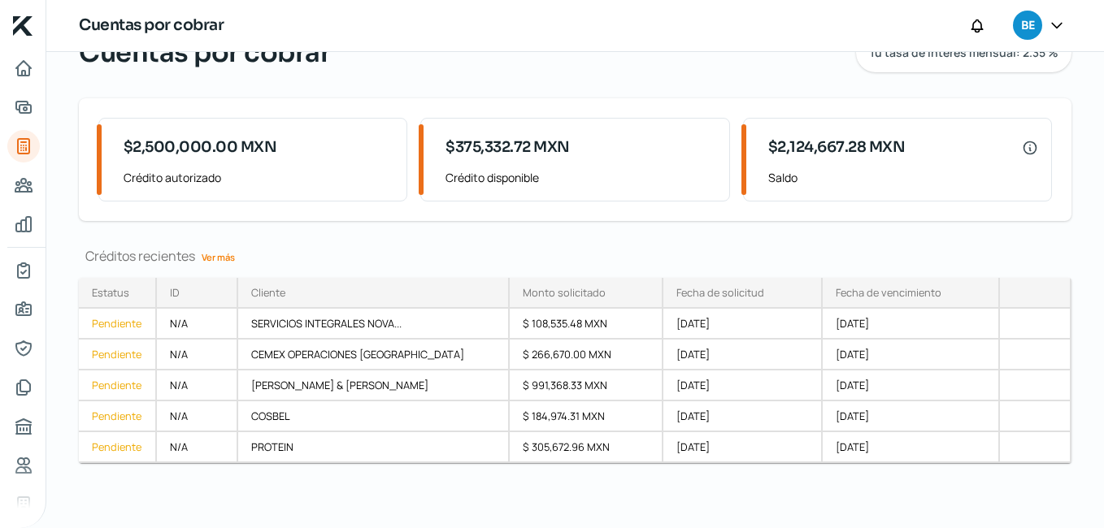
click at [211, 258] on link "Ver más" at bounding box center [218, 257] width 46 height 25
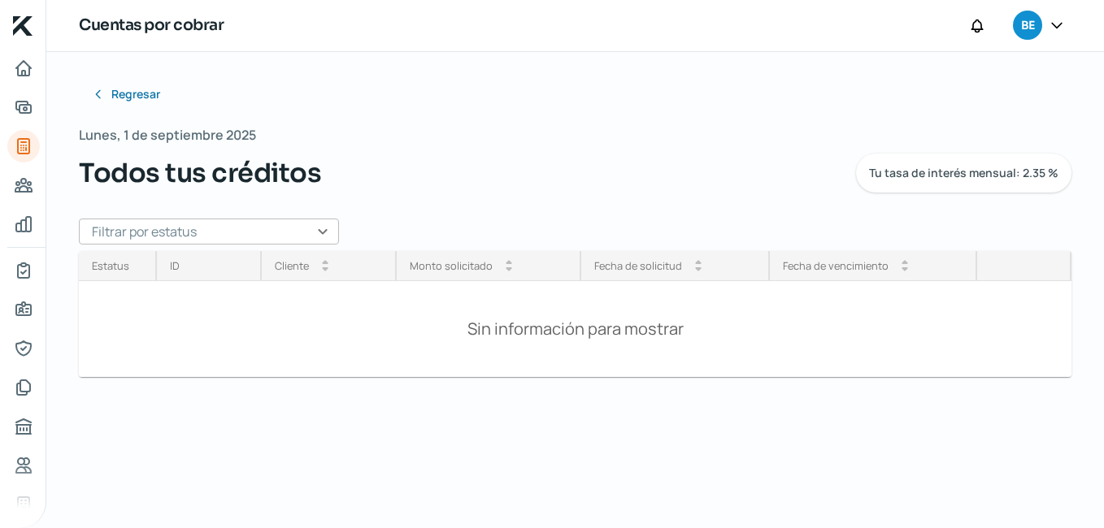
click at [432, 306] on div "Sin información para mostrar" at bounding box center [575, 329] width 992 height 96
click at [263, 232] on input "text" at bounding box center [209, 232] width 260 height 26
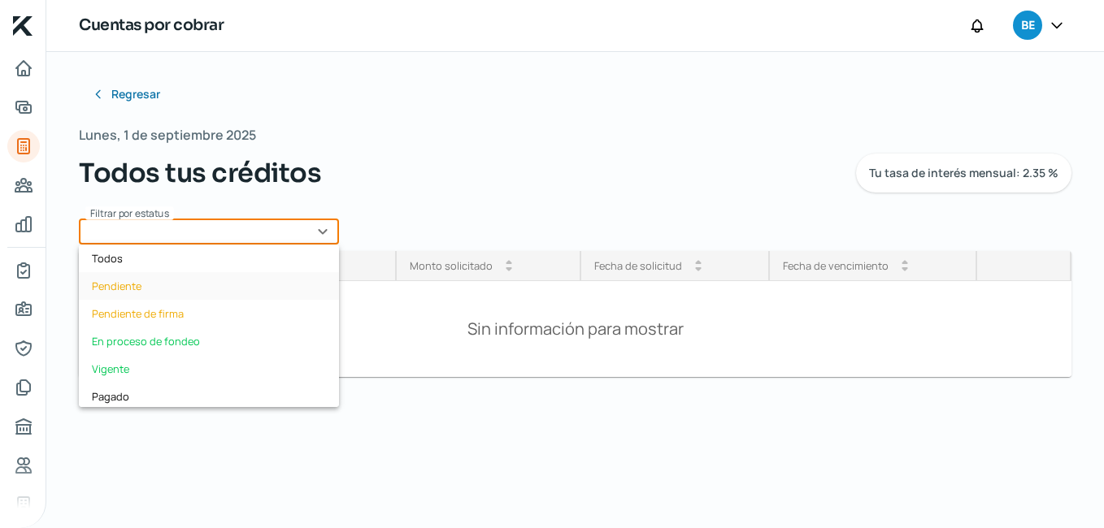
click at [137, 285] on div "Pendiente" at bounding box center [209, 286] width 260 height 28
type input "Pendiente"
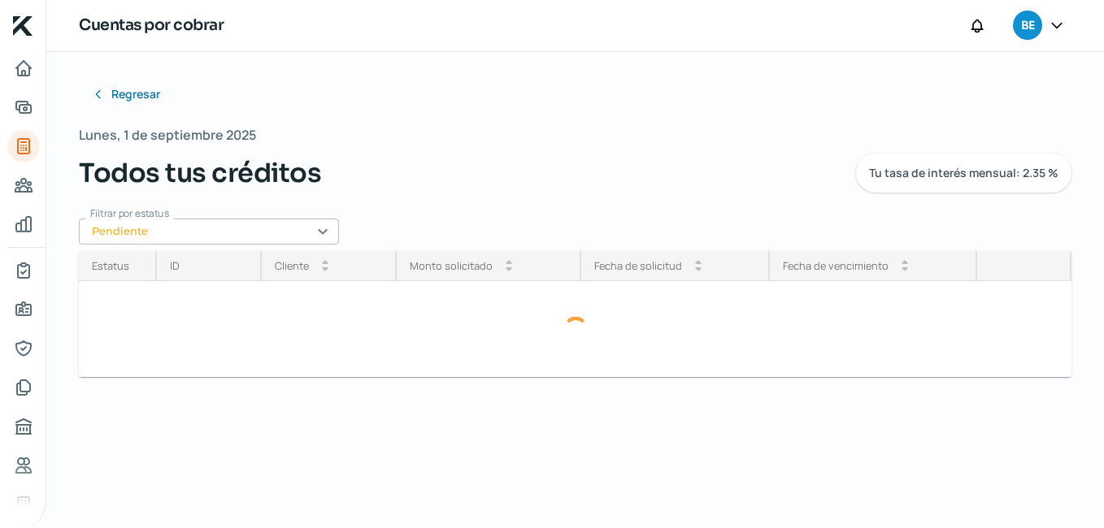
click at [323, 233] on input "Pendiente" at bounding box center [209, 232] width 260 height 26
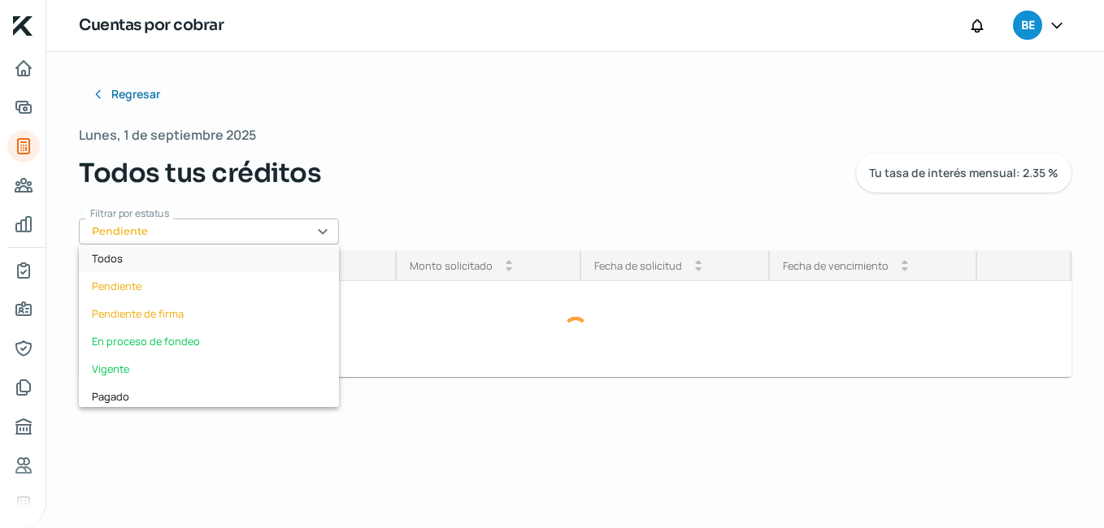
click at [111, 259] on div "Todos" at bounding box center [209, 259] width 260 height 28
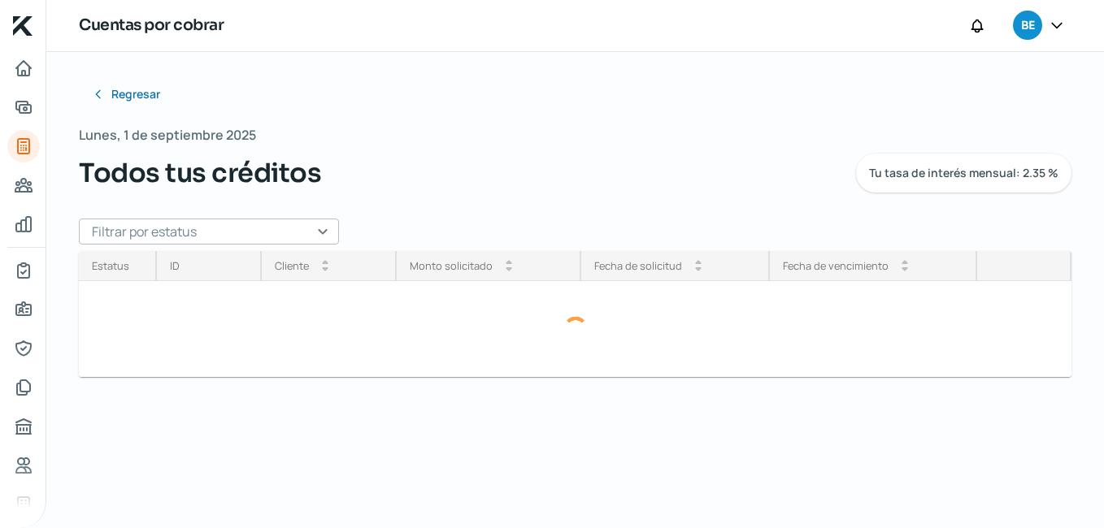
click at [321, 228] on input "text" at bounding box center [209, 232] width 260 height 26
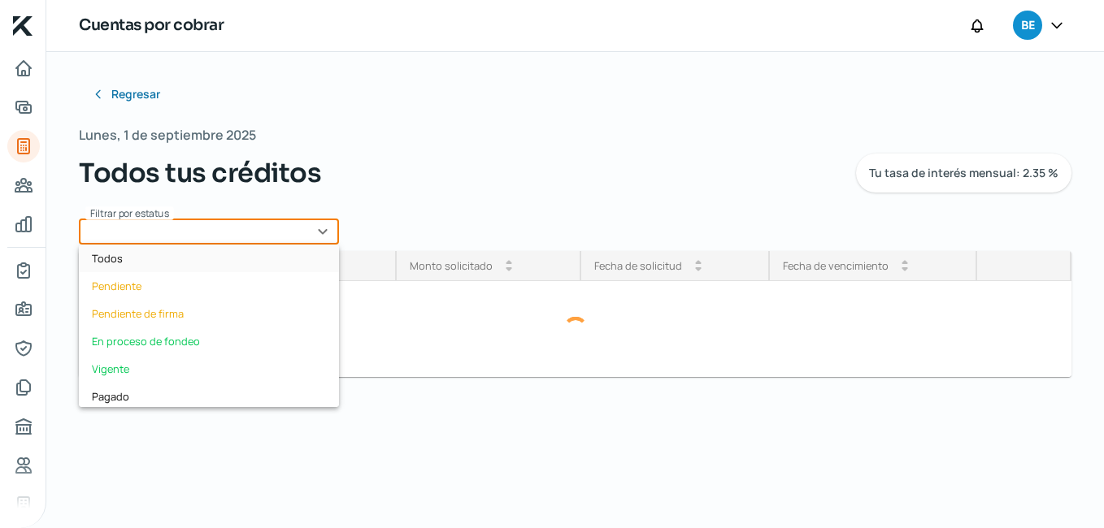
click at [101, 261] on div "Todos" at bounding box center [209, 259] width 260 height 28
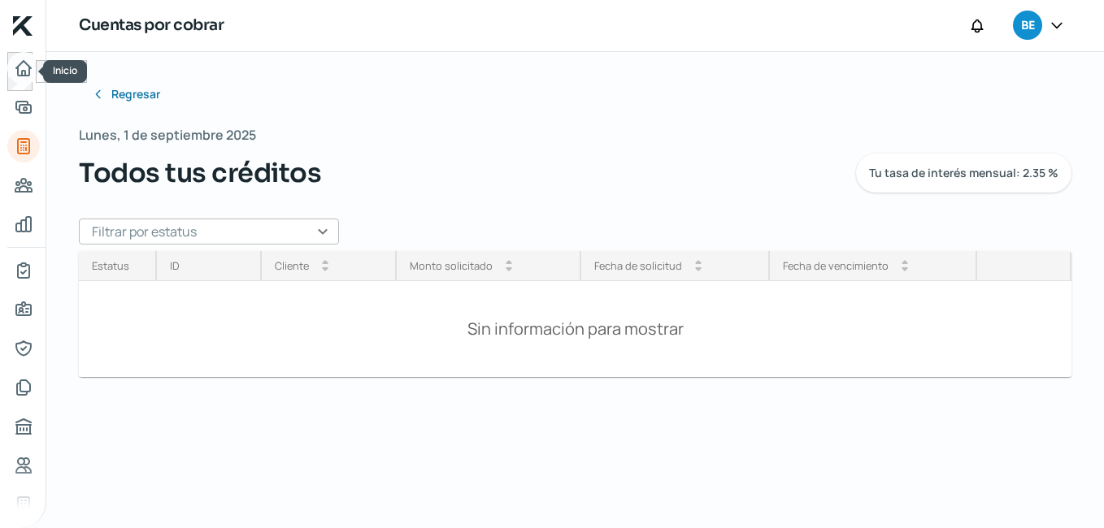
click at [21, 67] on icon "Inicio" at bounding box center [24, 69] width 20 height 20
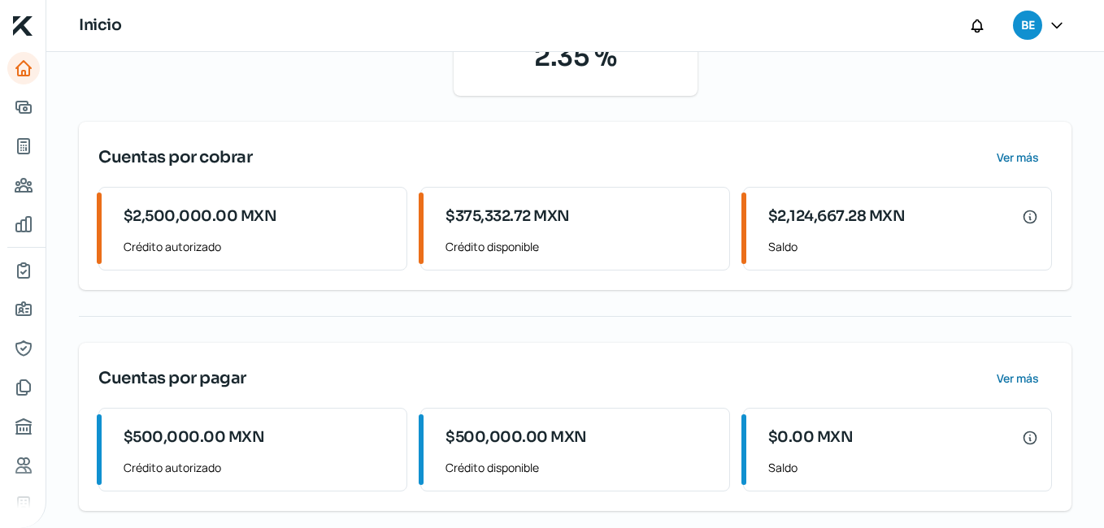
scroll to position [267, 0]
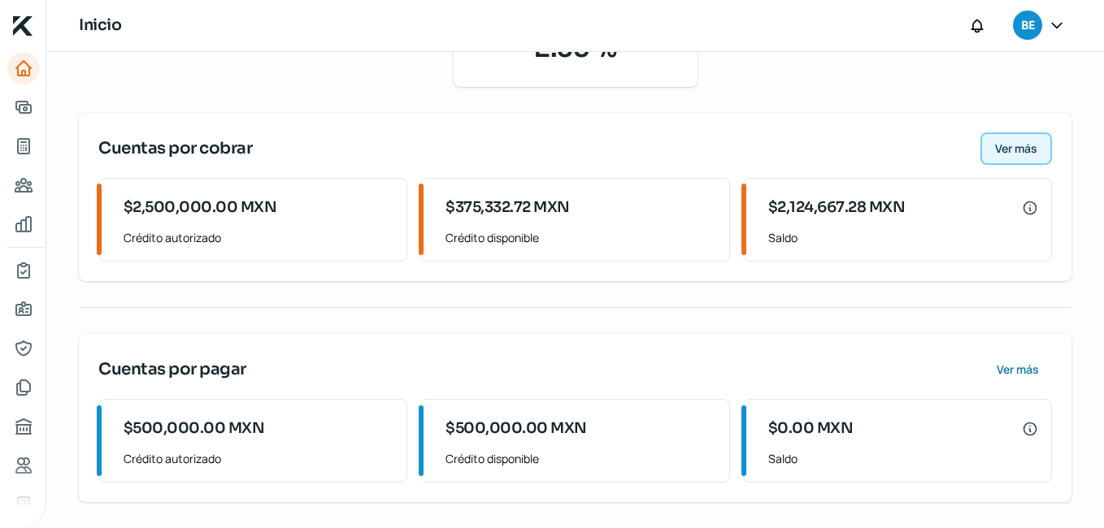
click at [997, 150] on span "Ver más" at bounding box center [1016, 148] width 42 height 11
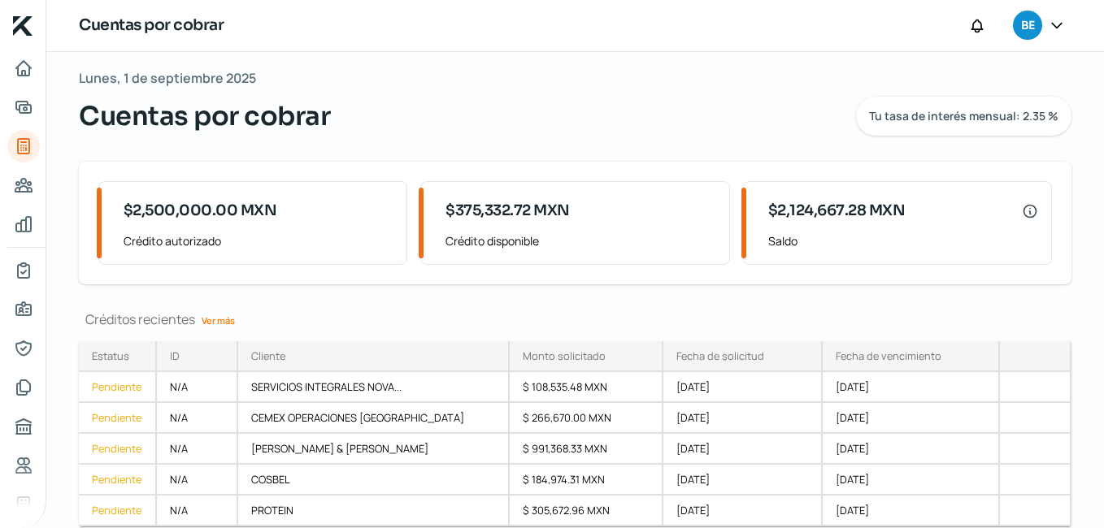
scroll to position [75, 0]
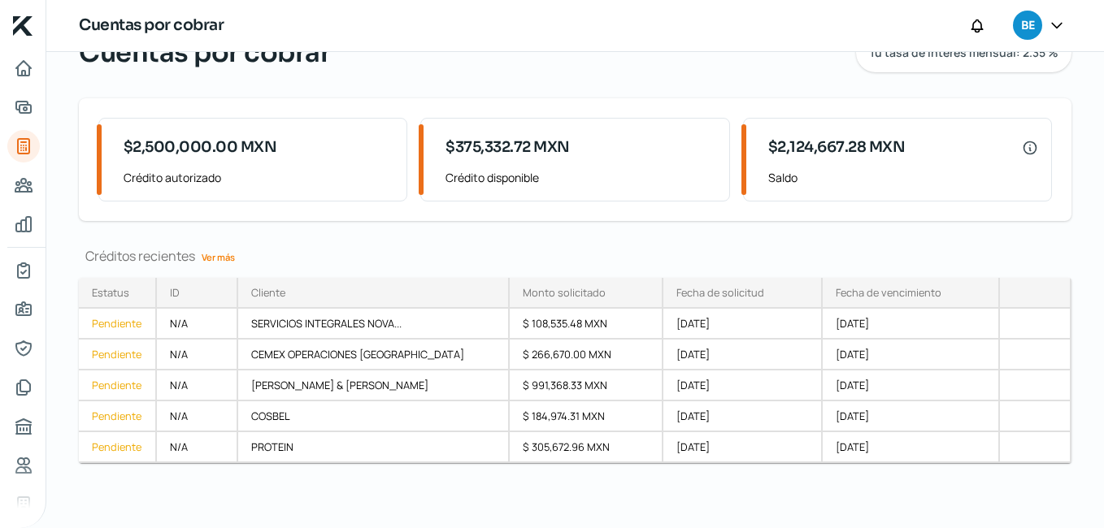
click at [227, 258] on link "Ver más" at bounding box center [218, 257] width 46 height 25
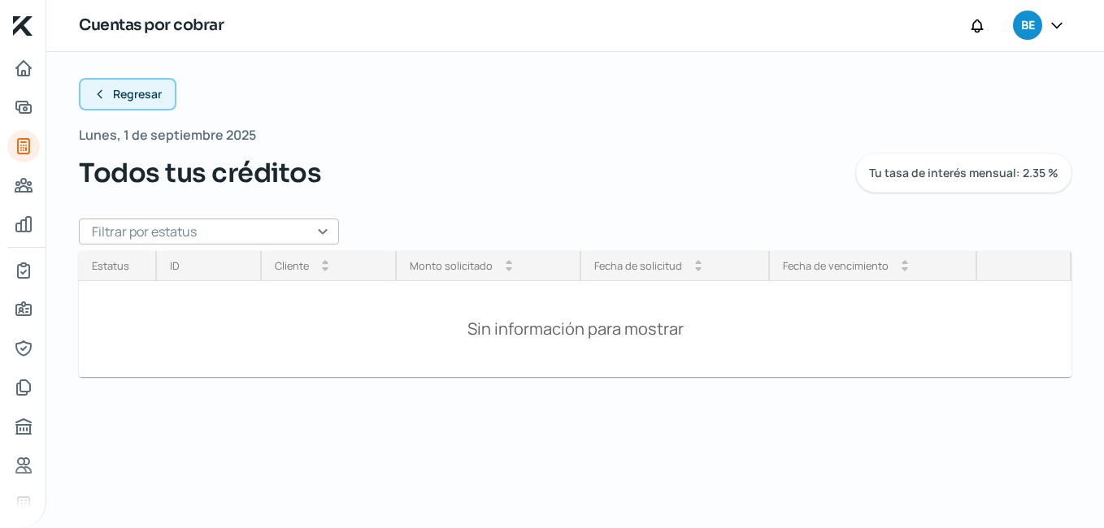
click at [100, 98] on icon at bounding box center [99, 94] width 13 height 13
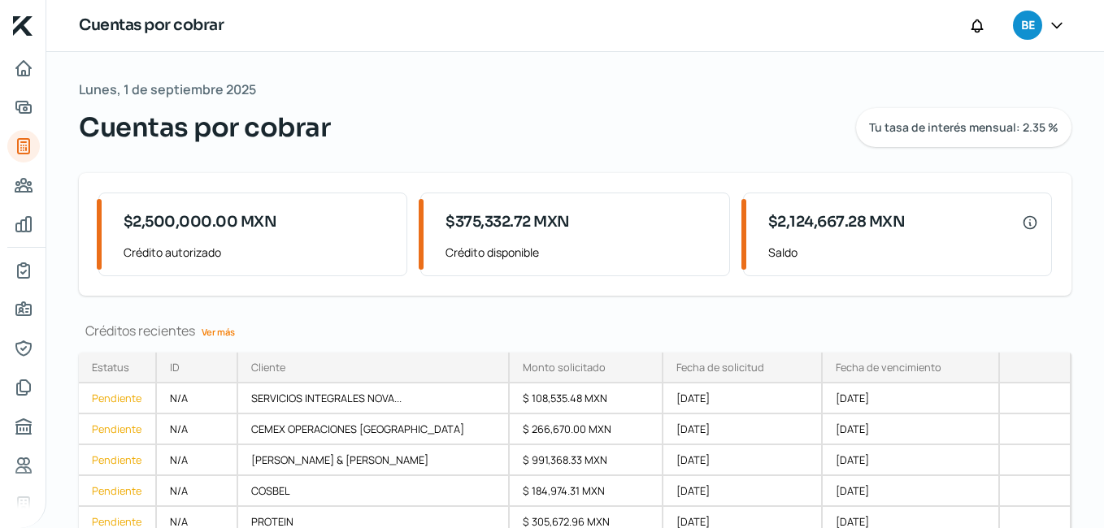
click at [228, 330] on link "Ver más" at bounding box center [218, 331] width 46 height 25
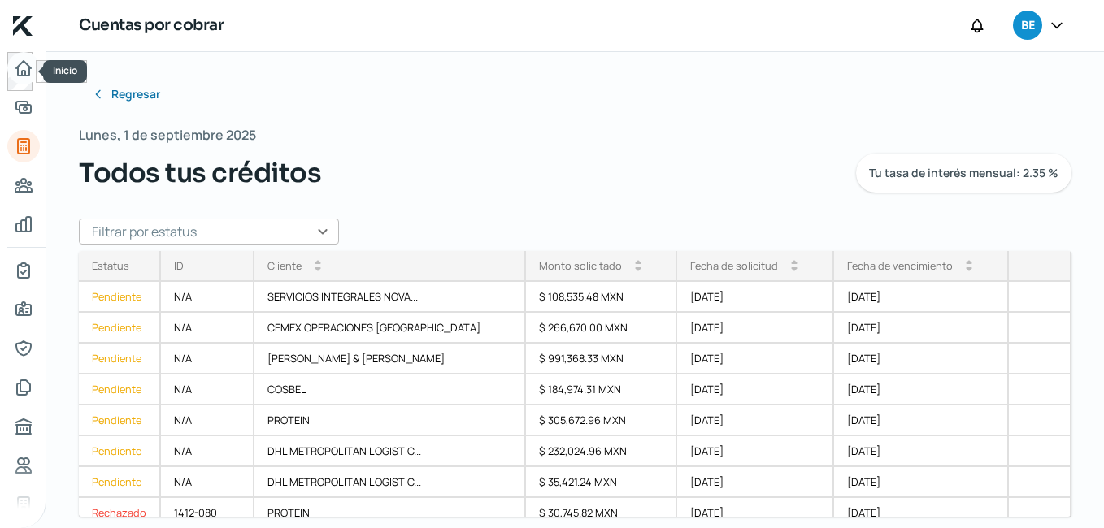
click at [20, 67] on icon "Inicio" at bounding box center [24, 69] width 20 height 20
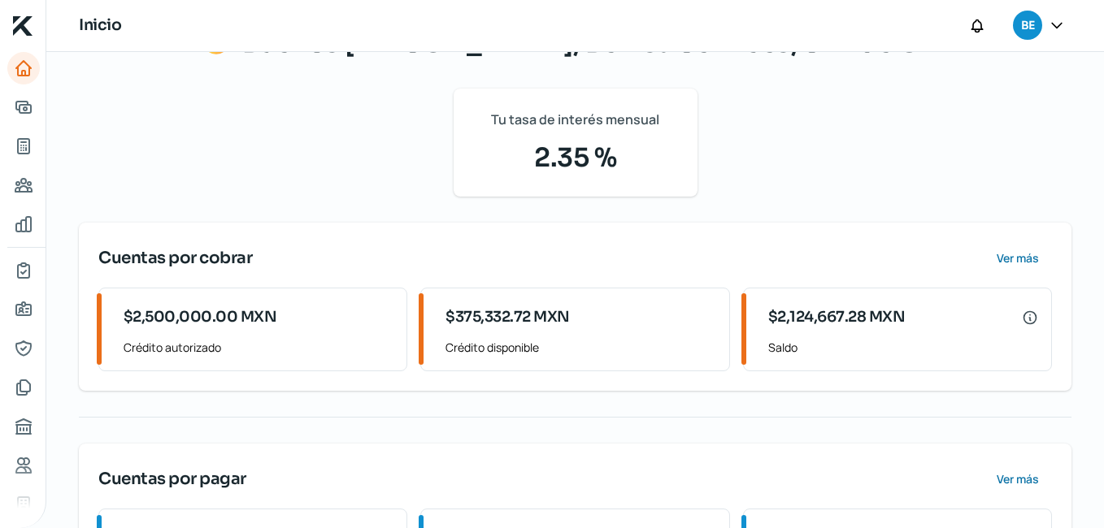
scroll to position [161, 0]
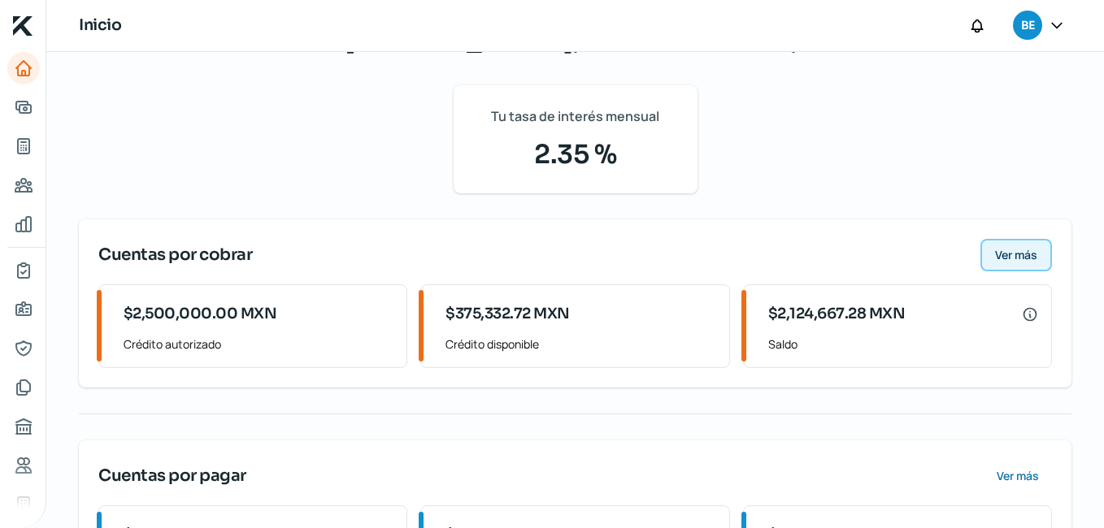
click at [1004, 255] on span "Ver más" at bounding box center [1016, 255] width 42 height 11
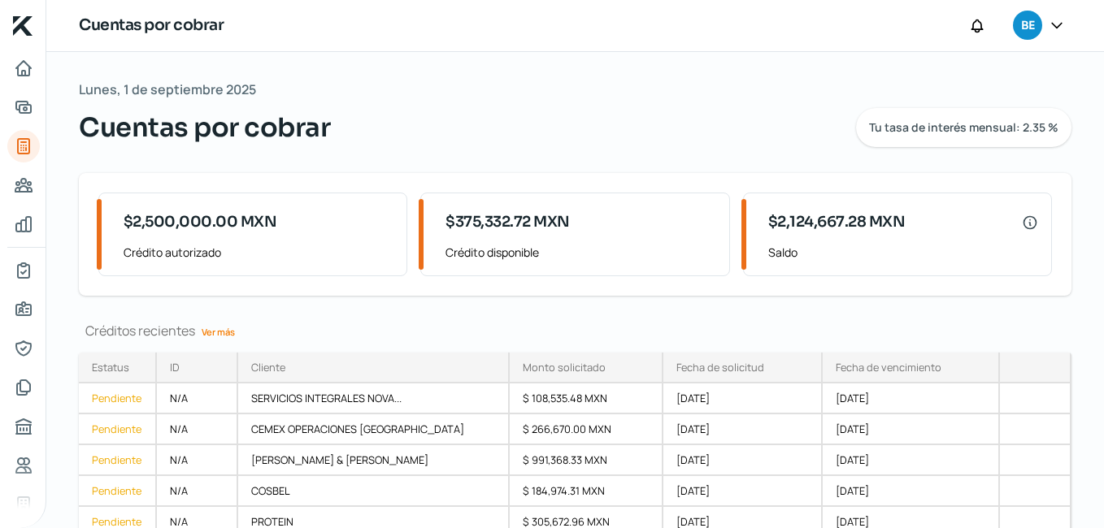
scroll to position [75, 0]
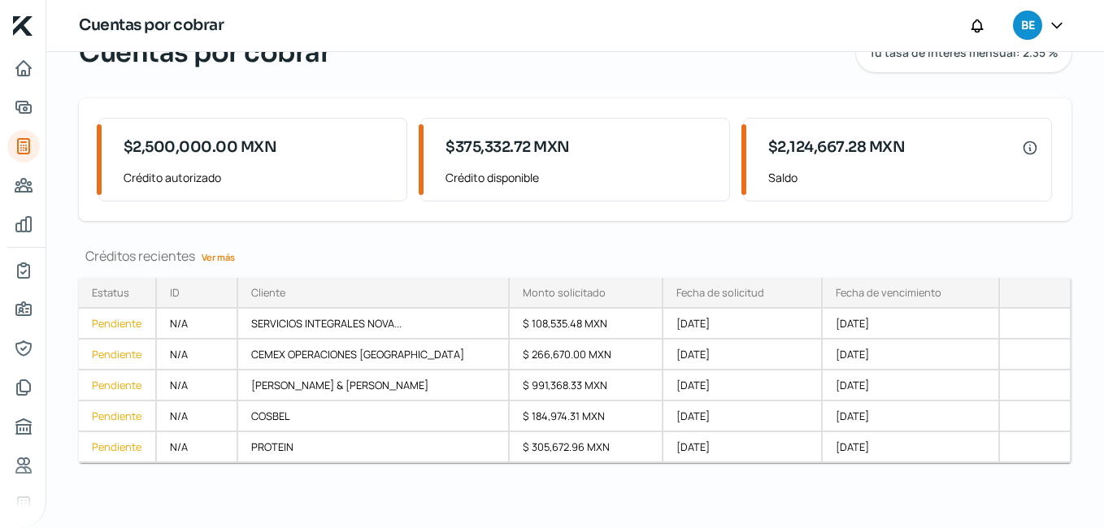
click at [219, 254] on link "Ver más" at bounding box center [218, 257] width 46 height 25
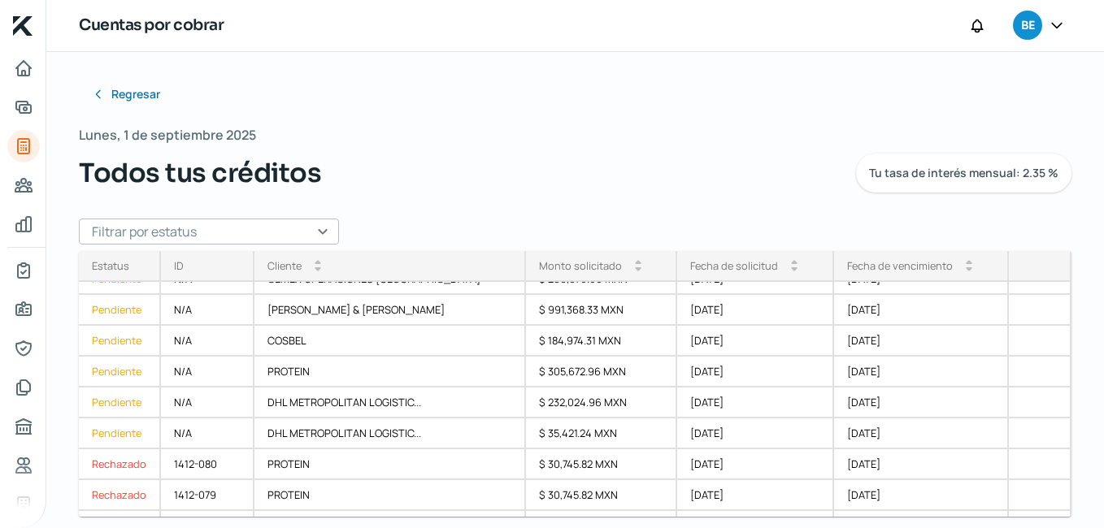
scroll to position [52, 0]
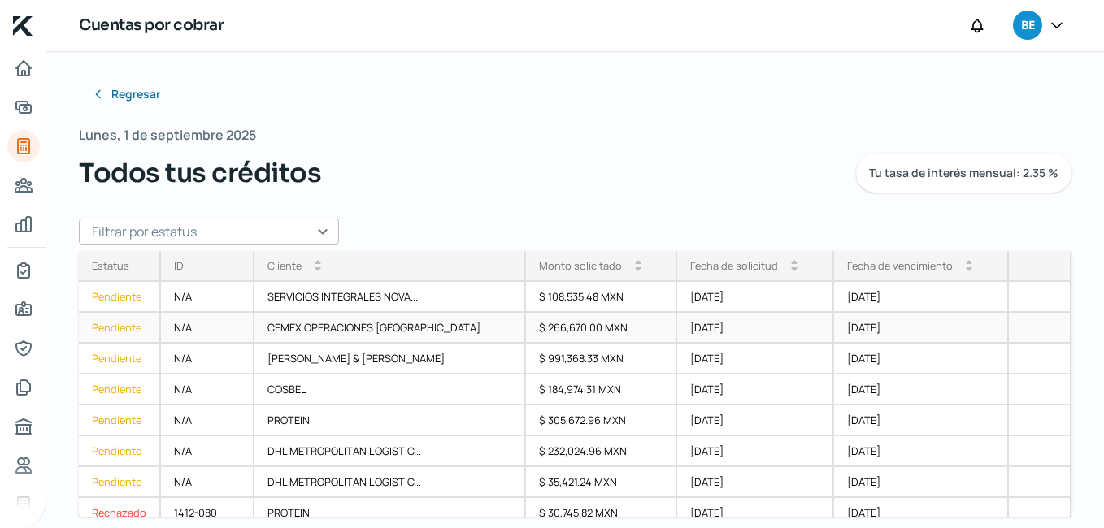
click at [914, 335] on div "[DATE]" at bounding box center [921, 328] width 175 height 31
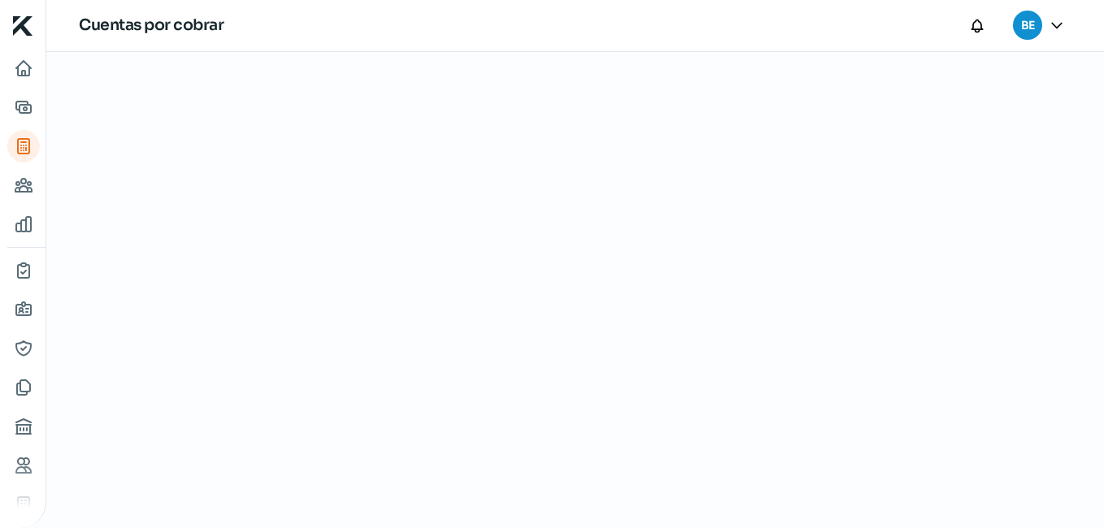
click at [914, 335] on div at bounding box center [574, 290] width 1057 height 476
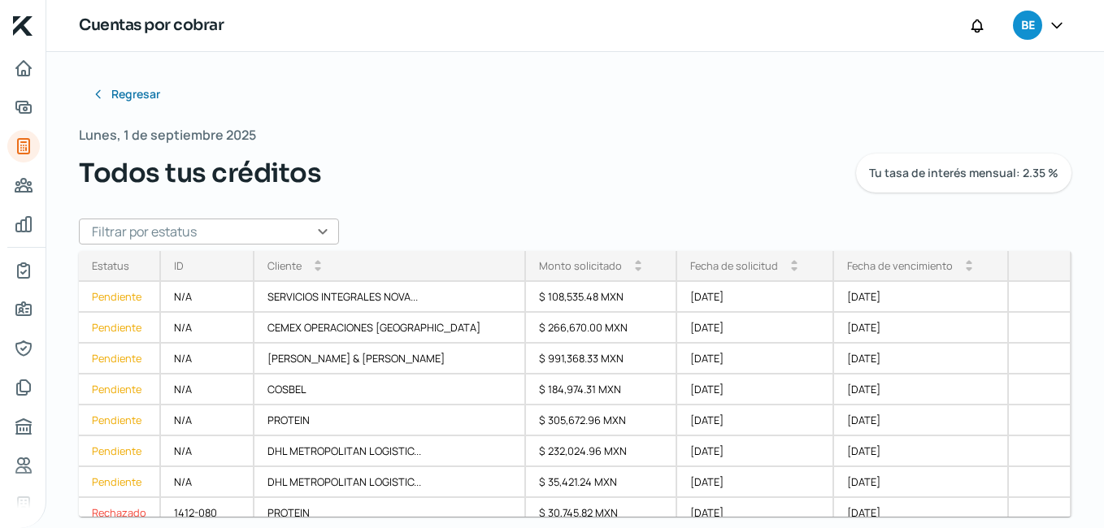
scroll to position [15, 0]
click at [19, 105] on icon "Adelantar facturas" at bounding box center [24, 108] width 20 height 20
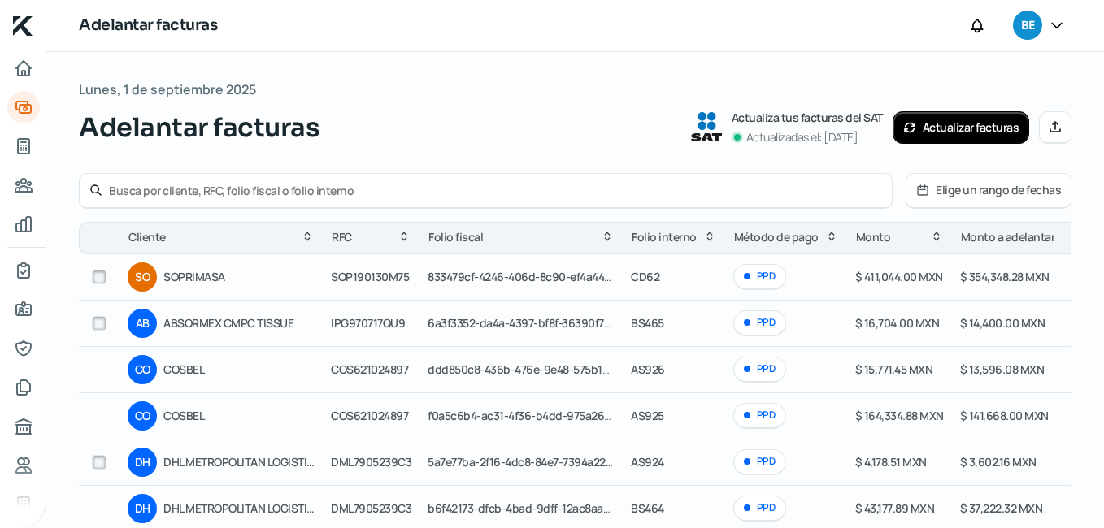
click at [126, 189] on input "text" at bounding box center [495, 190] width 773 height 15
click at [89, 187] on div "pfize" at bounding box center [486, 191] width 814 height 36
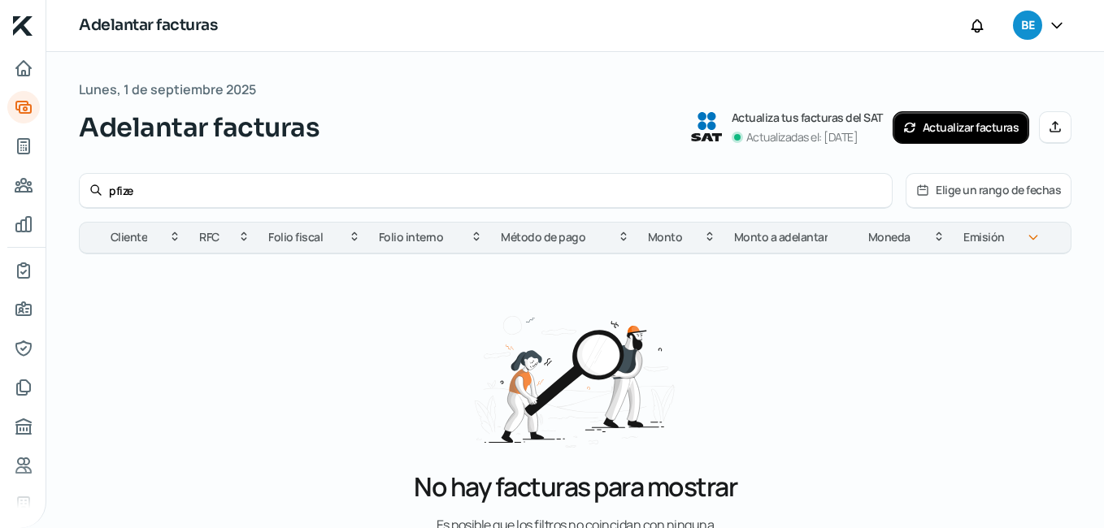
click at [152, 196] on input "pfize" at bounding box center [495, 190] width 773 height 15
click at [92, 188] on icon at bounding box center [95, 190] width 13 height 13
click at [137, 186] on input "pf" at bounding box center [495, 190] width 773 height 15
type input "p"
click at [98, 189] on icon at bounding box center [95, 190] width 13 height 13
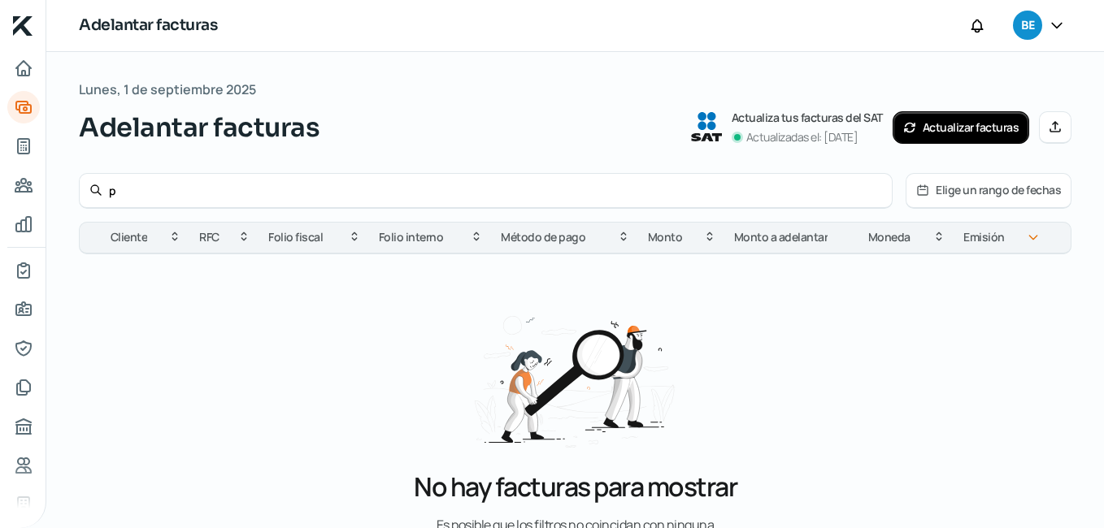
click at [98, 189] on icon at bounding box center [95, 190] width 13 height 13
click at [92, 186] on icon at bounding box center [95, 190] width 13 height 13
click at [167, 184] on input "p" at bounding box center [495, 190] width 773 height 15
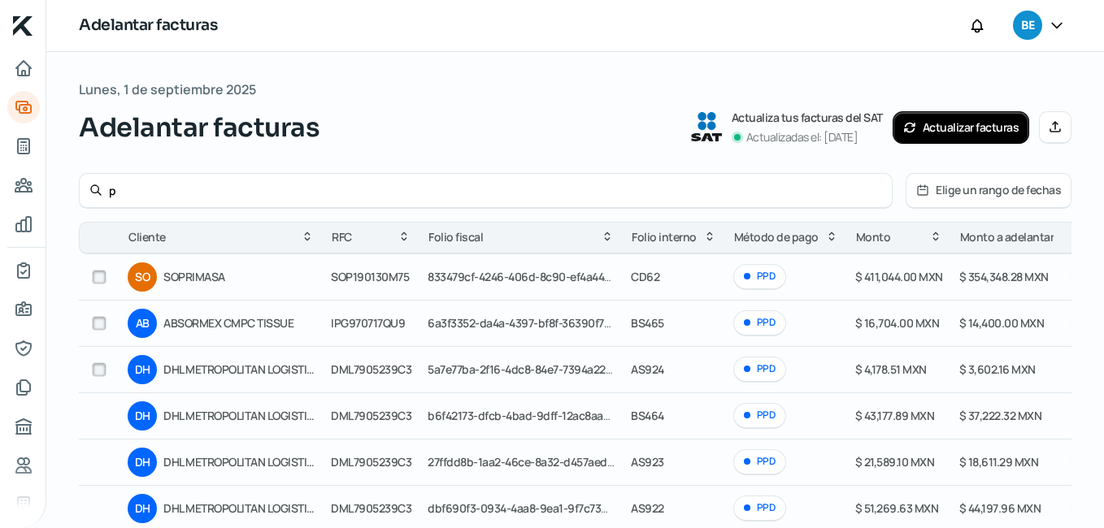
click at [98, 189] on icon at bounding box center [96, 190] width 10 height 10
click at [93, 187] on icon at bounding box center [95, 190] width 13 height 13
click at [133, 190] on input "p" at bounding box center [495, 190] width 773 height 15
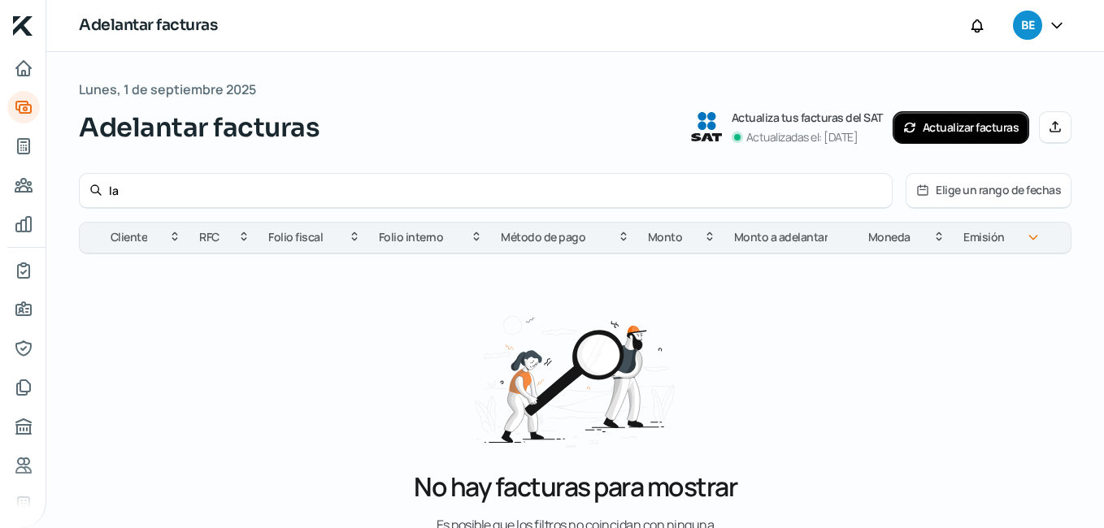
type input "l"
type input "p"
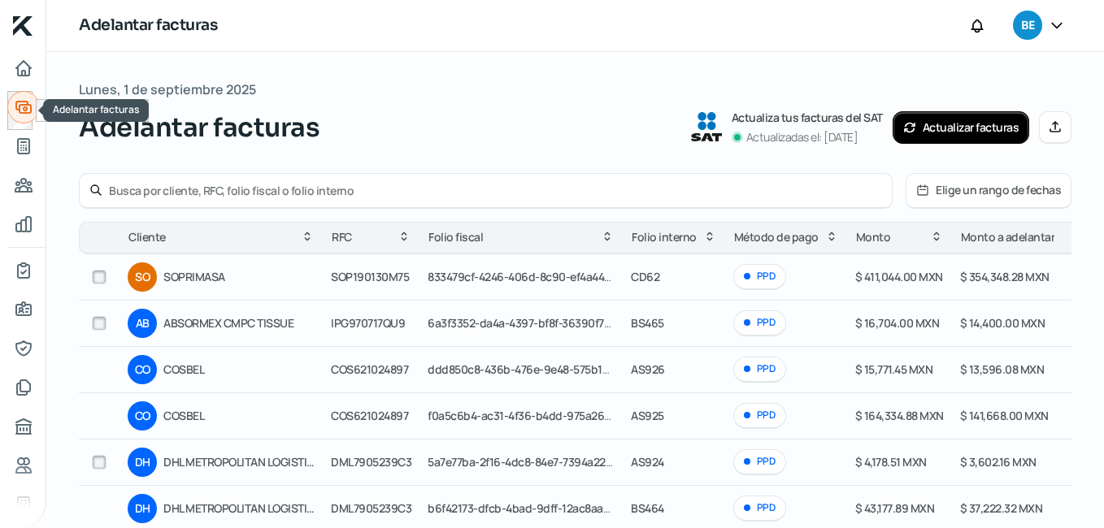
click at [23, 106] on icon "Adelantar facturas" at bounding box center [23, 107] width 15 height 11
click at [23, 71] on icon "Inicio" at bounding box center [23, 68] width 15 height 15
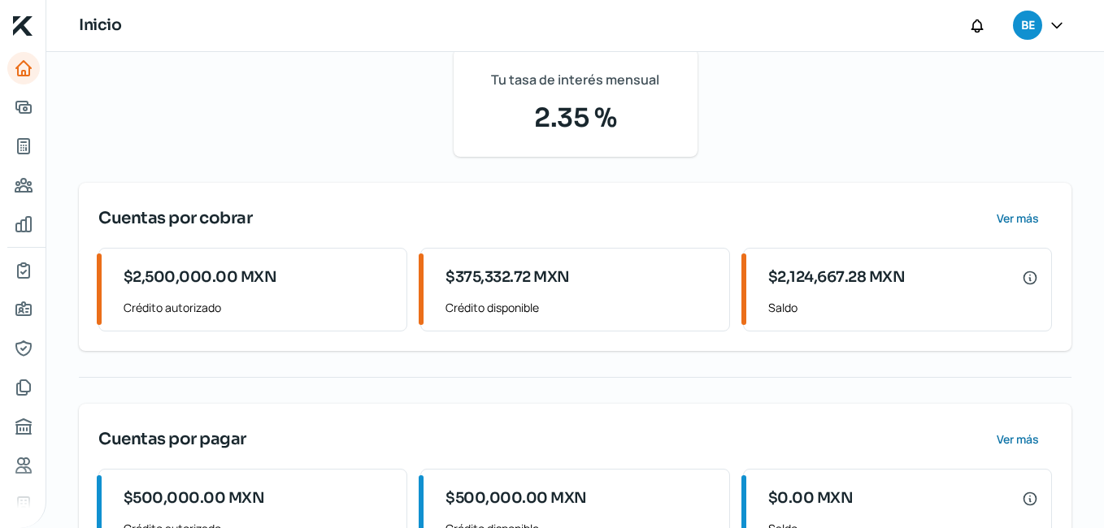
scroll to position [114, 0]
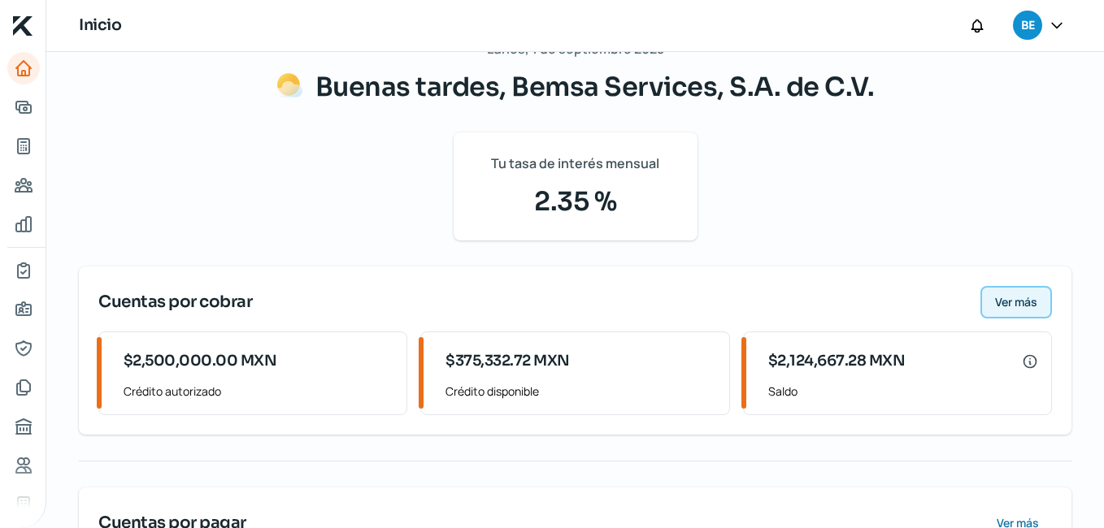
click at [1022, 297] on span "Ver más" at bounding box center [1016, 302] width 42 height 11
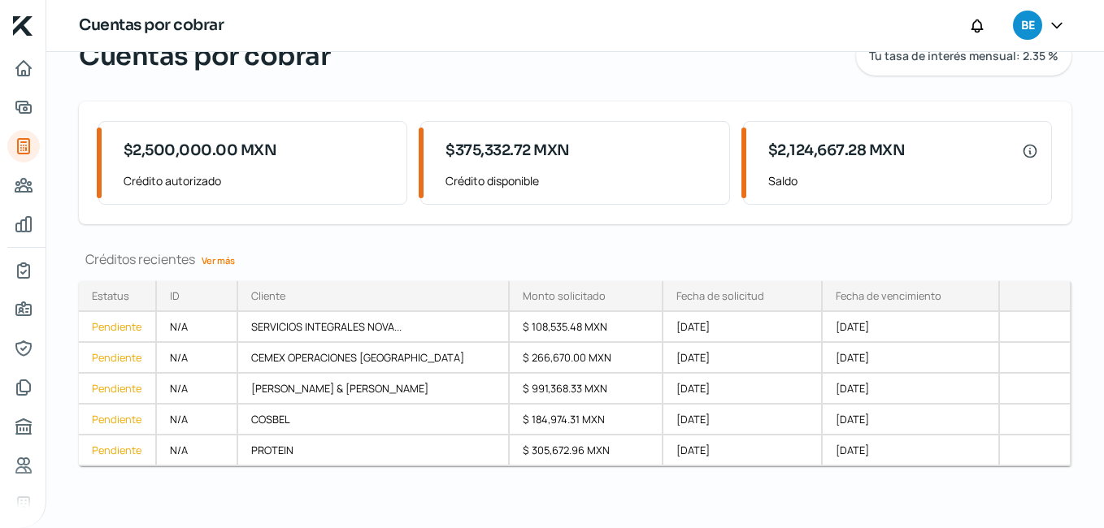
scroll to position [75, 0]
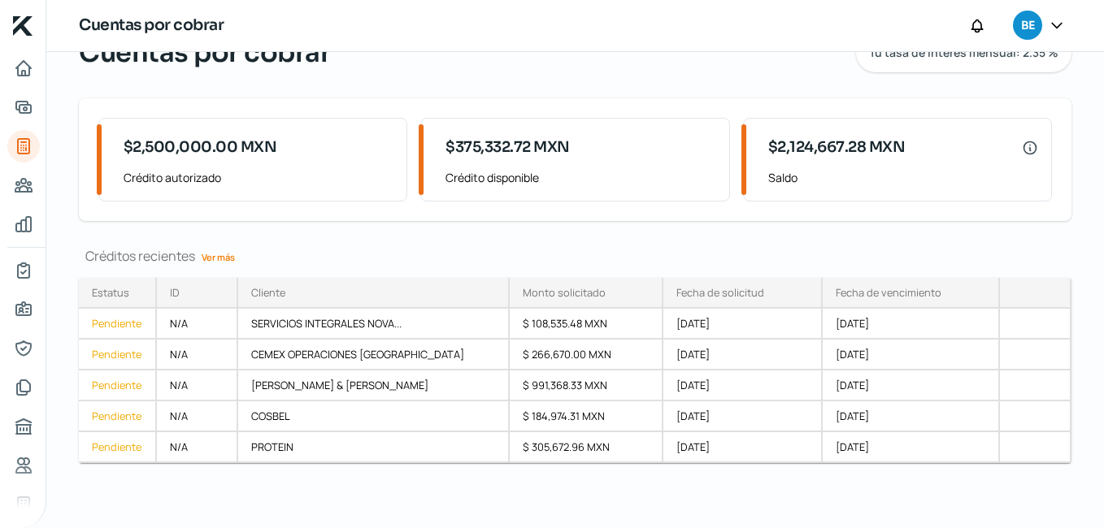
click at [227, 259] on link "Ver más" at bounding box center [218, 257] width 46 height 25
